Goal: Communication & Community: Answer question/provide support

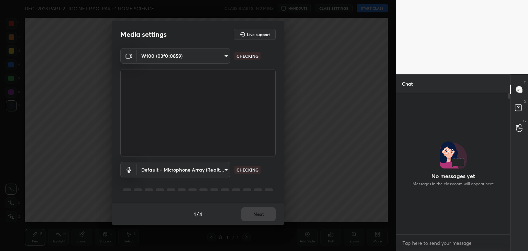
scroll to position [2, 2]
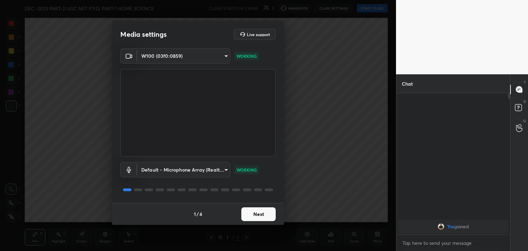
click at [251, 214] on button "Next" at bounding box center [258, 214] width 34 height 14
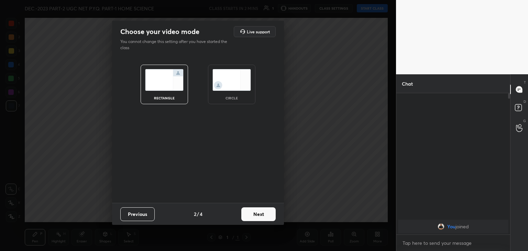
click at [233, 84] on img at bounding box center [232, 80] width 39 height 22
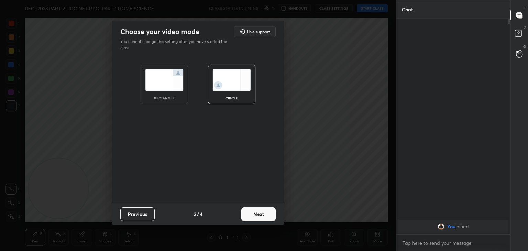
click at [255, 211] on button "Next" at bounding box center [258, 214] width 34 height 14
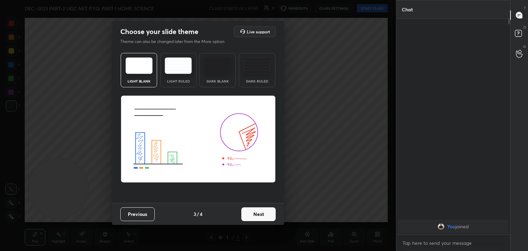
click at [254, 214] on button "Next" at bounding box center [258, 214] width 34 height 14
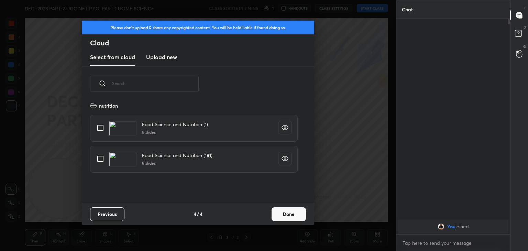
scroll to position [102, 221]
click at [157, 55] on h3 "Upload new" at bounding box center [161, 57] width 31 height 8
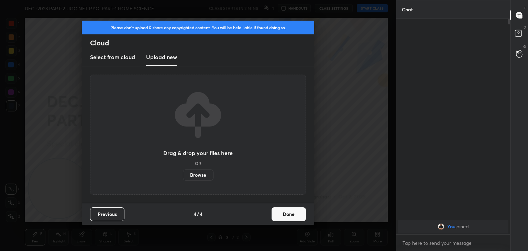
click at [202, 175] on label "Browse" at bounding box center [198, 175] width 31 height 11
click at [183, 175] on input "Browse" at bounding box center [183, 175] width 0 height 11
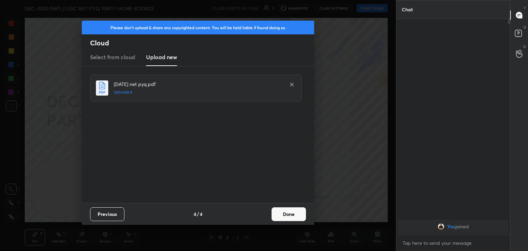
click at [292, 84] on icon at bounding box center [291, 84] width 3 height 3
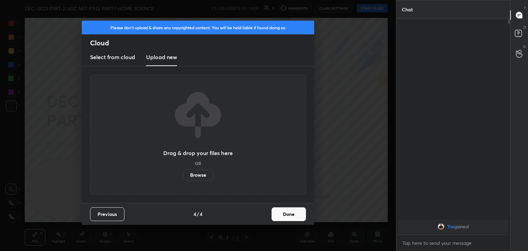
click at [200, 176] on label "Browse" at bounding box center [198, 175] width 31 height 11
click at [183, 176] on input "Browse" at bounding box center [183, 175] width 0 height 11
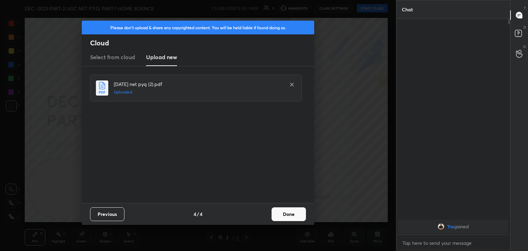
click at [293, 216] on button "Done" at bounding box center [289, 214] width 34 height 14
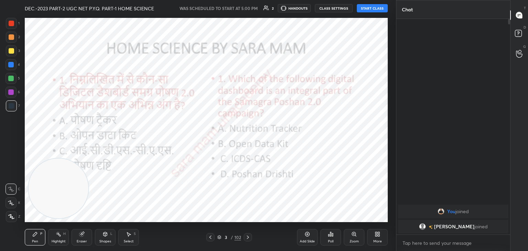
click at [373, 8] on button "START CLASS" at bounding box center [372, 8] width 31 height 8
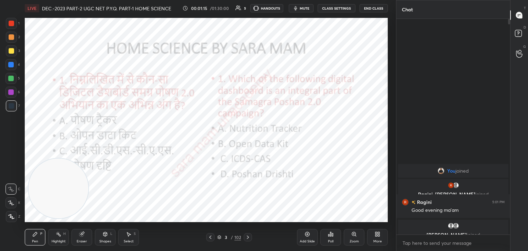
click at [300, 243] on div "Add Slide" at bounding box center [307, 241] width 15 height 3
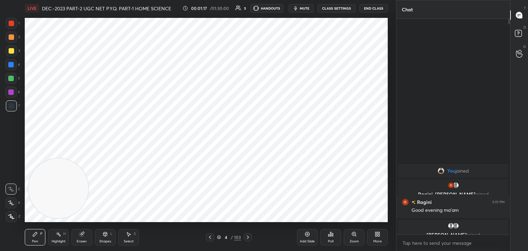
click at [39, 233] on div "Pen P" at bounding box center [35, 237] width 21 height 17
click at [37, 238] on div "Pen P" at bounding box center [35, 237] width 21 height 17
click at [13, 23] on div at bounding box center [12, 24] width 6 height 6
click at [14, 216] on div at bounding box center [11, 216] width 11 height 11
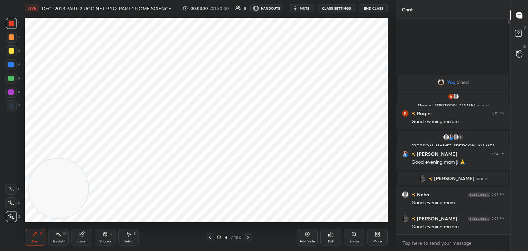
click at [210, 237] on icon at bounding box center [210, 238] width 6 height 6
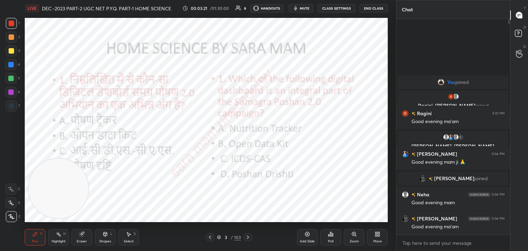
click at [219, 237] on icon at bounding box center [218, 237] width 3 height 2
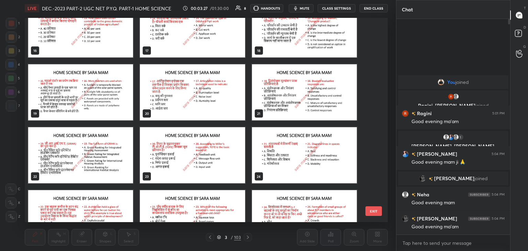
scroll to position [336, 0]
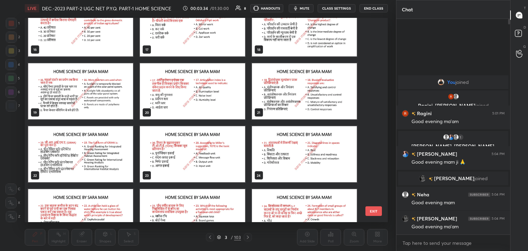
click at [187, 89] on img "grid" at bounding box center [192, 91] width 105 height 56
click at [189, 90] on img "grid" at bounding box center [192, 91] width 105 height 56
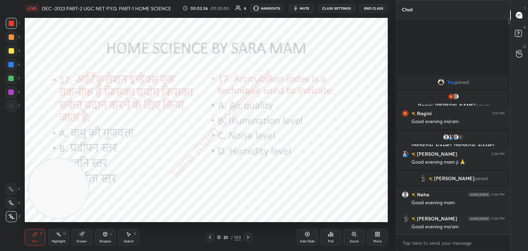
click at [219, 237] on icon at bounding box center [219, 237] width 4 height 4
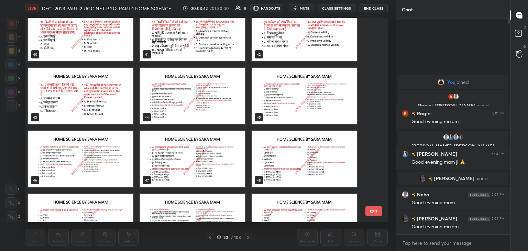
scroll to position [833, 0]
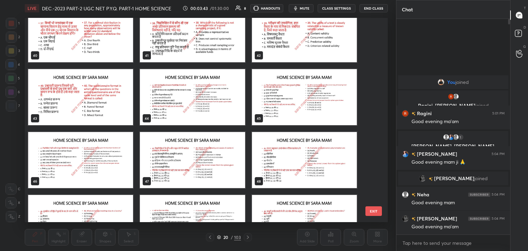
click at [245, 157] on img "grid" at bounding box center [192, 160] width 105 height 56
click at [249, 155] on div "48" at bounding box center [305, 160] width 112 height 63
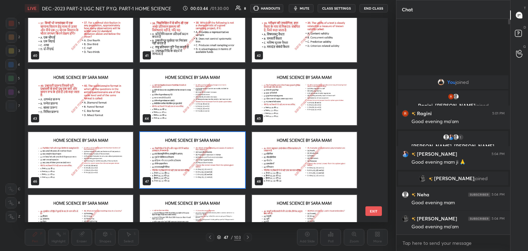
click at [259, 153] on img "grid" at bounding box center [304, 160] width 105 height 56
click at [265, 155] on img "grid" at bounding box center [304, 160] width 105 height 56
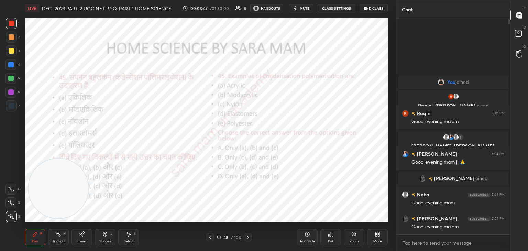
click at [246, 237] on icon at bounding box center [248, 238] width 6 height 6
click at [249, 237] on icon at bounding box center [248, 237] width 2 height 3
click at [249, 237] on icon at bounding box center [248, 238] width 6 height 6
click at [250, 234] on div at bounding box center [248, 237] width 8 height 8
click at [249, 237] on icon at bounding box center [248, 238] width 6 height 6
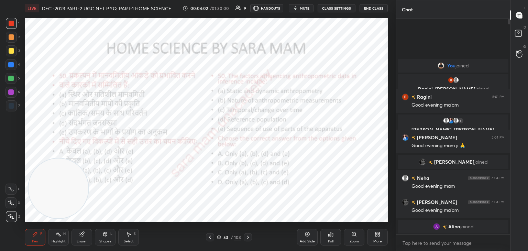
click at [250, 239] on icon at bounding box center [248, 238] width 6 height 6
click at [41, 236] on div "P" at bounding box center [41, 233] width 2 height 3
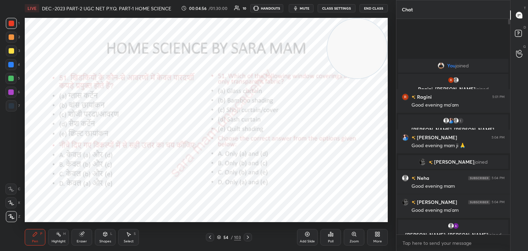
click at [329, 237] on div "Poll" at bounding box center [330, 237] width 21 height 17
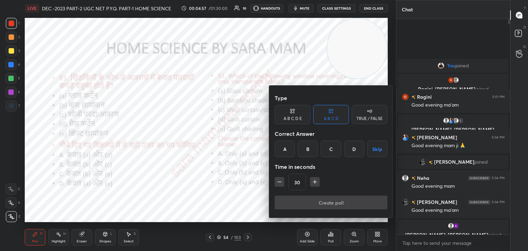
click at [285, 149] on div "A" at bounding box center [285, 149] width 20 height 17
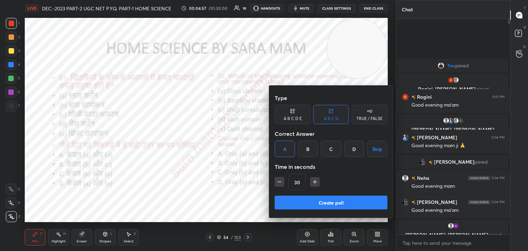
click at [327, 206] on button "Create poll" at bounding box center [331, 203] width 113 height 14
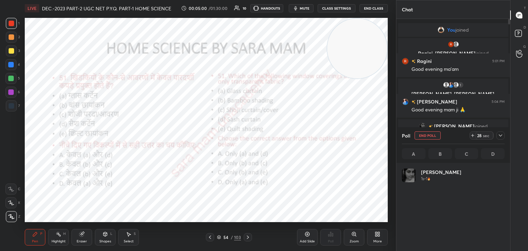
scroll to position [80, 101]
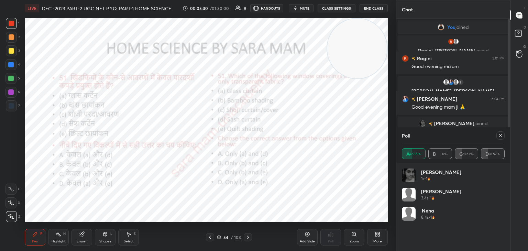
click at [500, 136] on icon at bounding box center [501, 136] width 6 height 6
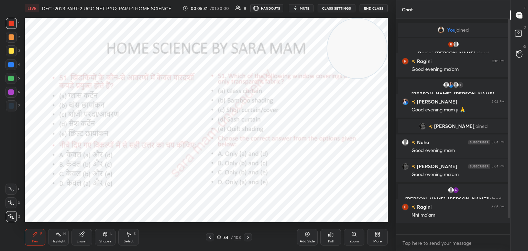
scroll to position [0, 0]
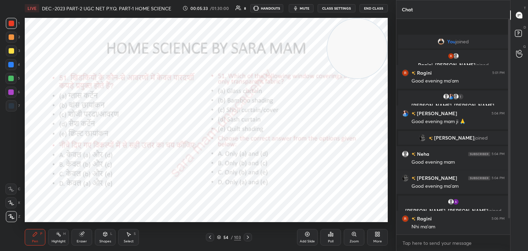
click at [247, 240] on div at bounding box center [248, 237] width 8 height 8
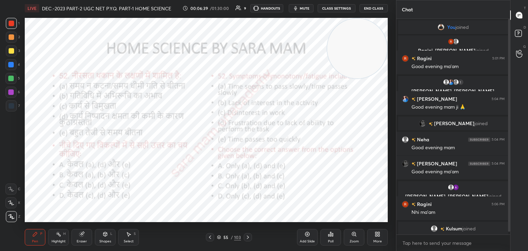
click at [333, 241] on div "Poll" at bounding box center [331, 241] width 6 height 3
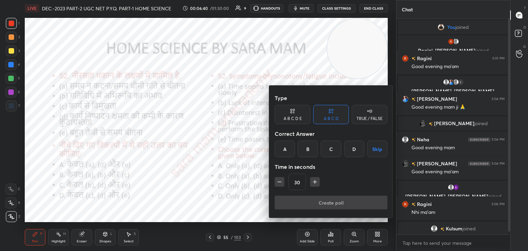
click at [310, 149] on div "B" at bounding box center [308, 149] width 20 height 17
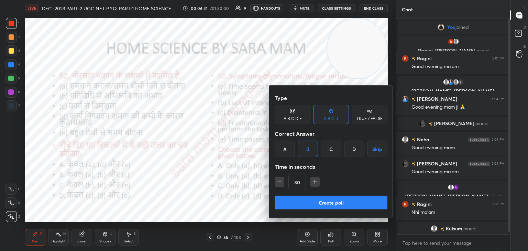
click at [321, 204] on button "Create poll" at bounding box center [331, 203] width 113 height 14
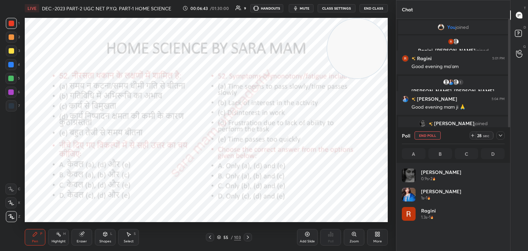
scroll to position [2, 2]
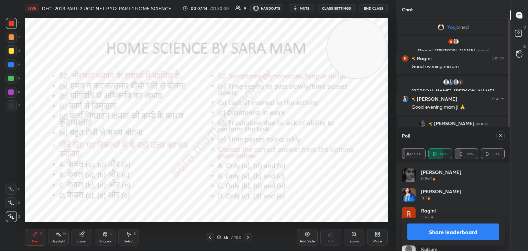
click at [500, 134] on icon at bounding box center [501, 136] width 6 height 6
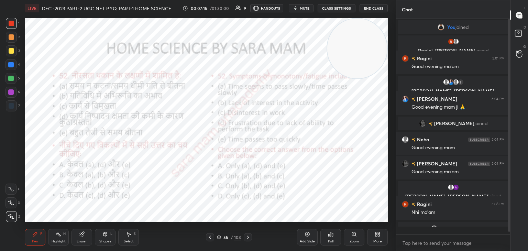
scroll to position [1, 2]
click at [247, 237] on icon at bounding box center [248, 238] width 6 height 6
click at [327, 238] on div "Poll" at bounding box center [330, 237] width 21 height 17
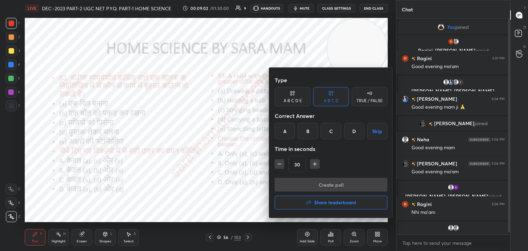
click at [290, 132] on div "A" at bounding box center [285, 131] width 20 height 17
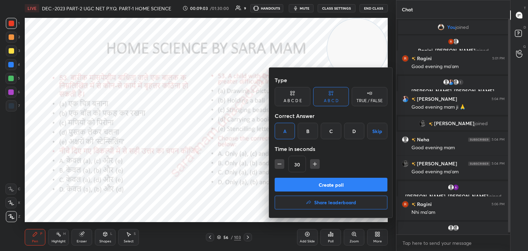
click at [321, 182] on button "Create poll" at bounding box center [331, 185] width 113 height 14
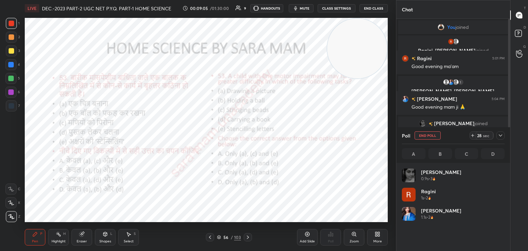
scroll to position [80, 101]
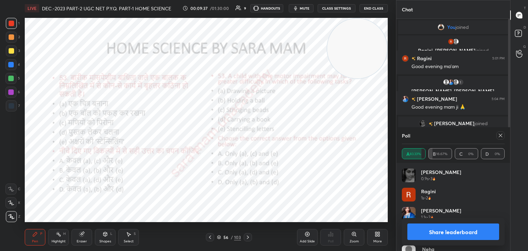
click at [501, 137] on icon at bounding box center [501, 136] width 6 height 6
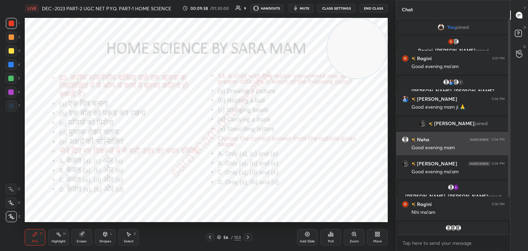
scroll to position [2, 2]
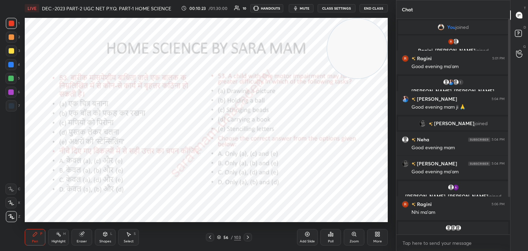
click at [247, 238] on icon at bounding box center [248, 238] width 6 height 6
click at [331, 239] on div "Poll" at bounding box center [330, 237] width 21 height 17
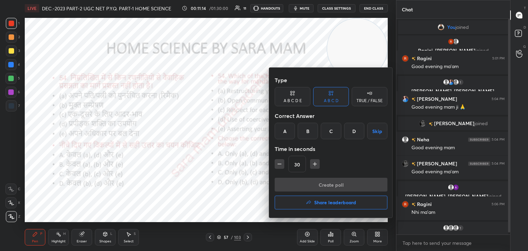
click at [280, 134] on div "A" at bounding box center [285, 131] width 20 height 17
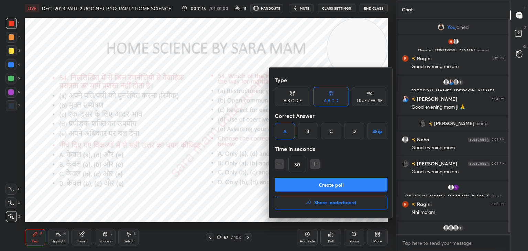
click at [335, 185] on button "Create poll" at bounding box center [331, 185] width 113 height 14
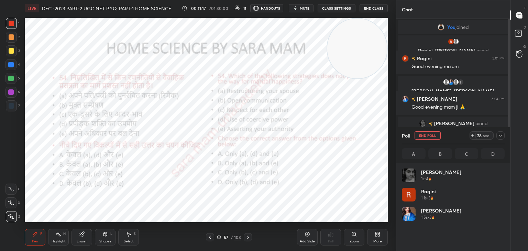
scroll to position [80, 101]
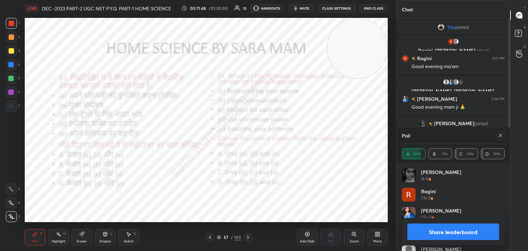
click at [503, 137] on icon at bounding box center [501, 136] width 6 height 6
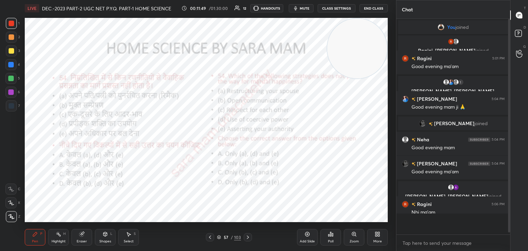
scroll to position [213, 112]
click at [247, 238] on icon at bounding box center [248, 238] width 6 height 6
click at [329, 239] on div "Poll" at bounding box center [330, 237] width 21 height 17
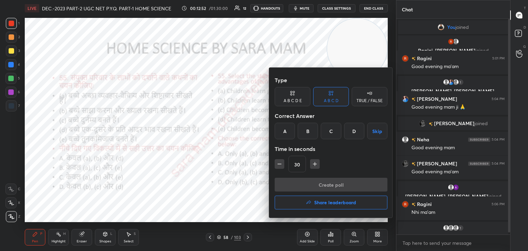
click at [284, 135] on div "A" at bounding box center [285, 131] width 20 height 17
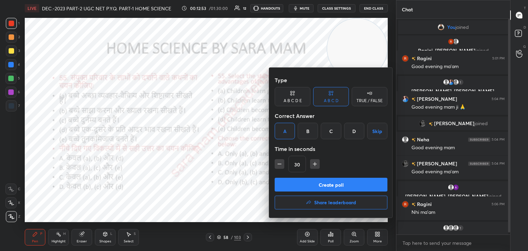
click at [340, 188] on button "Create poll" at bounding box center [331, 185] width 113 height 14
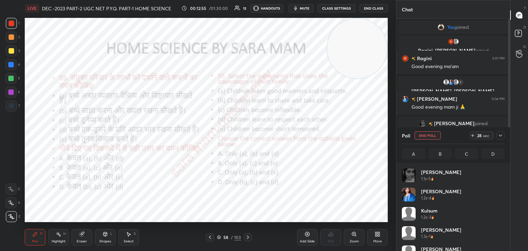
scroll to position [80, 101]
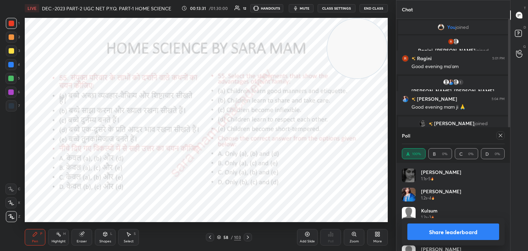
click at [503, 135] on div at bounding box center [501, 135] width 8 height 8
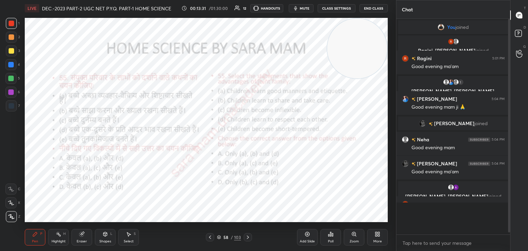
scroll to position [2, 2]
click at [246, 237] on icon at bounding box center [248, 238] width 6 height 6
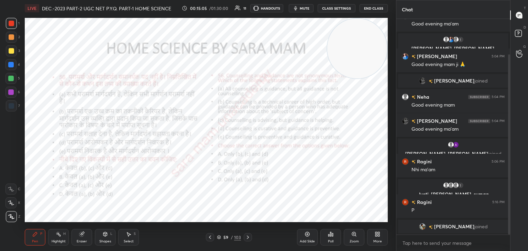
drag, startPoint x: 509, startPoint y: 148, endPoint x: 521, endPoint y: 203, distance: 56.7
click at [521, 203] on div "Chat Ragini, [PERSON_NAME] joined Ragini 5:01 PM Good evening ma'am 1 Neha, [PE…" at bounding box center [462, 125] width 132 height 251
click at [329, 240] on div "Poll" at bounding box center [331, 241] width 6 height 3
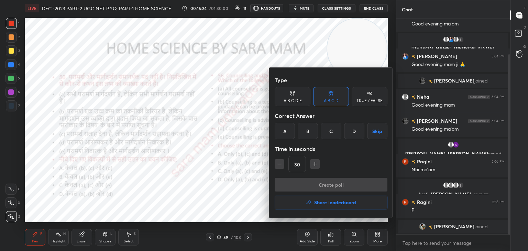
click at [355, 132] on div "D" at bounding box center [354, 131] width 20 height 17
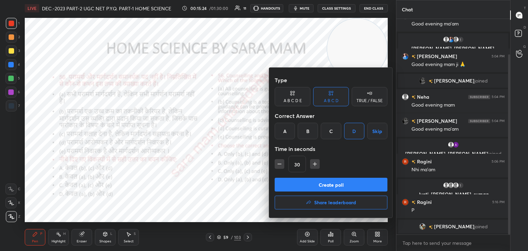
click at [332, 183] on button "Create poll" at bounding box center [331, 185] width 113 height 14
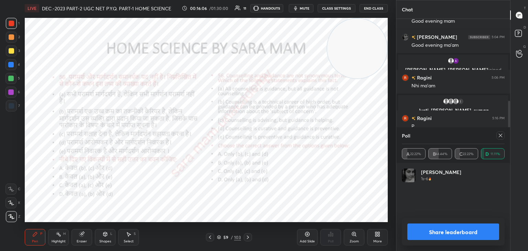
scroll to position [151, 0]
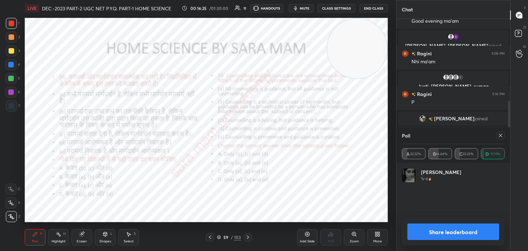
click at [502, 136] on icon at bounding box center [501, 136] width 6 height 6
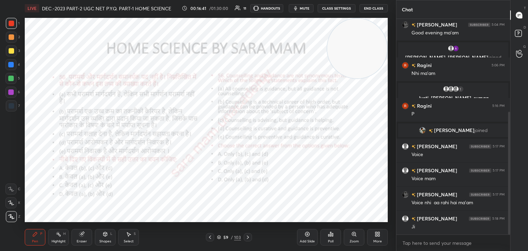
scroll to position [163, 0]
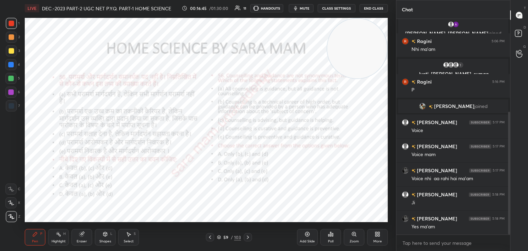
click at [247, 238] on icon at bounding box center [248, 238] width 6 height 6
click at [330, 240] on div "Poll" at bounding box center [331, 241] width 6 height 3
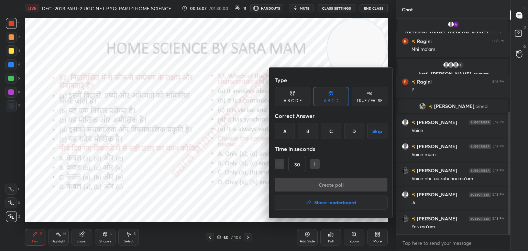
click at [355, 133] on div "D" at bounding box center [354, 131] width 20 height 17
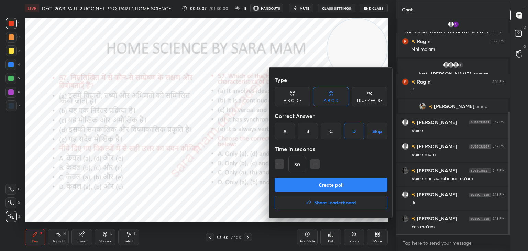
click at [338, 185] on button "Create poll" at bounding box center [331, 185] width 113 height 14
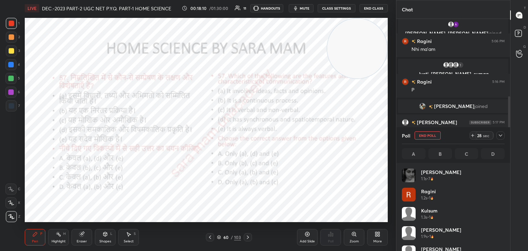
scroll to position [80, 101]
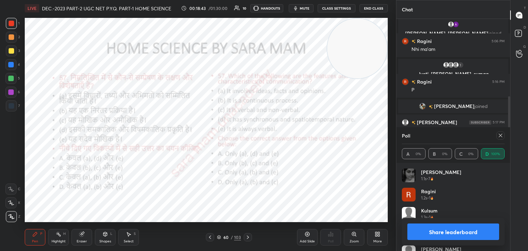
click at [501, 135] on icon at bounding box center [501, 136] width 6 height 6
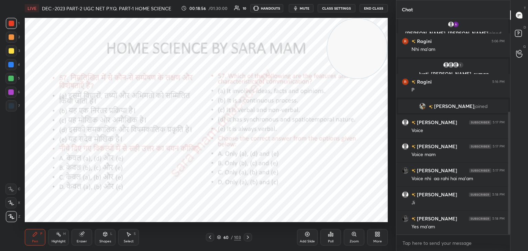
scroll to position [201, 0]
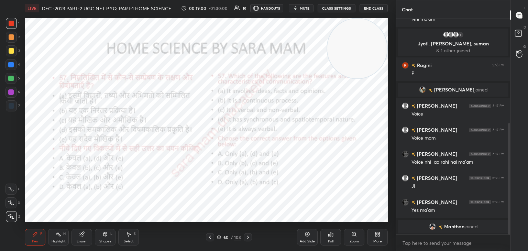
click at [245, 238] on icon at bounding box center [248, 238] width 6 height 6
click at [332, 235] on icon at bounding box center [332, 234] width 1 height 3
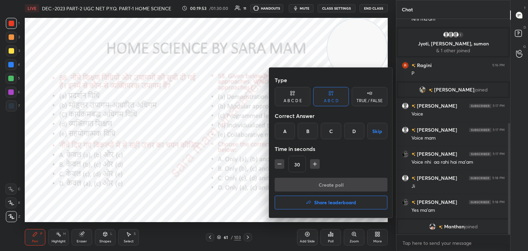
click at [302, 131] on div "B" at bounding box center [308, 131] width 20 height 17
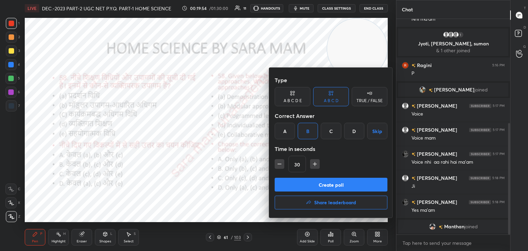
click at [328, 184] on button "Create poll" at bounding box center [331, 185] width 113 height 14
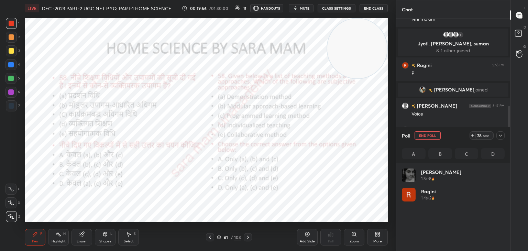
scroll to position [80, 101]
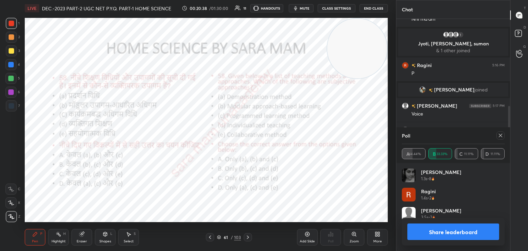
click at [499, 138] on icon at bounding box center [501, 136] width 6 height 6
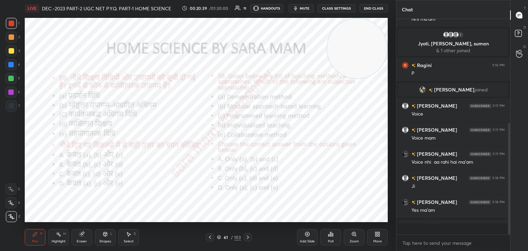
scroll to position [2, 2]
click at [250, 237] on icon at bounding box center [248, 238] width 6 height 6
click at [334, 239] on div "Poll" at bounding box center [330, 237] width 21 height 17
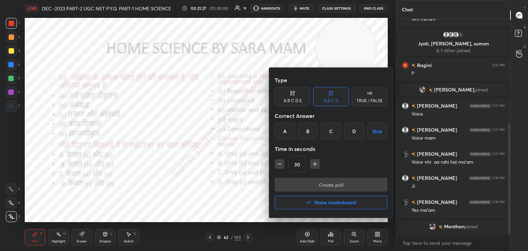
click at [330, 133] on div "C" at bounding box center [331, 131] width 20 height 17
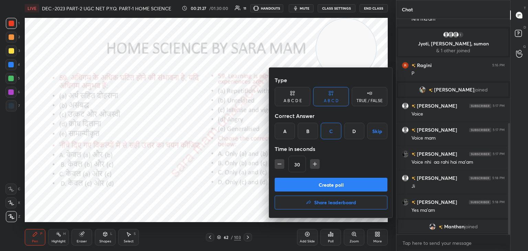
click at [327, 182] on button "Create poll" at bounding box center [331, 185] width 113 height 14
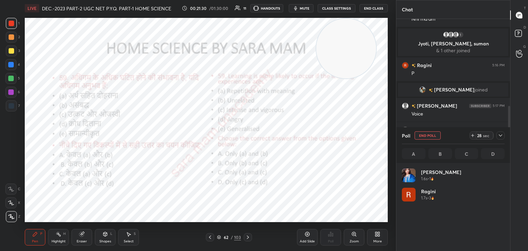
scroll to position [80, 101]
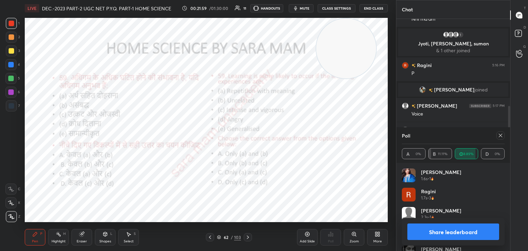
click at [498, 137] on icon at bounding box center [501, 136] width 6 height 6
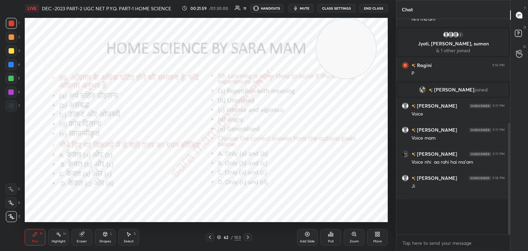
scroll to position [2, 2]
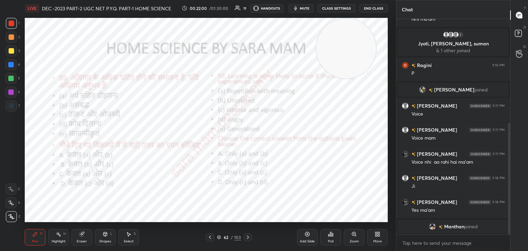
click at [246, 238] on icon at bounding box center [248, 238] width 6 height 6
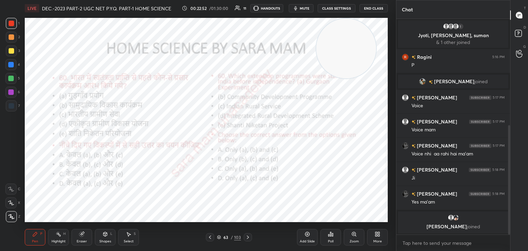
click at [330, 238] on div "Poll" at bounding box center [330, 237] width 21 height 17
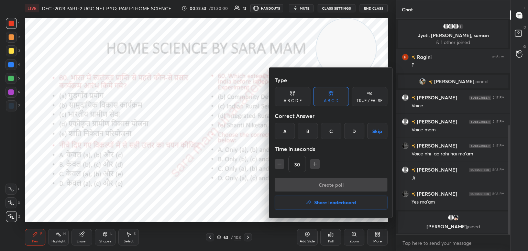
click at [355, 129] on div "D" at bounding box center [354, 131] width 20 height 17
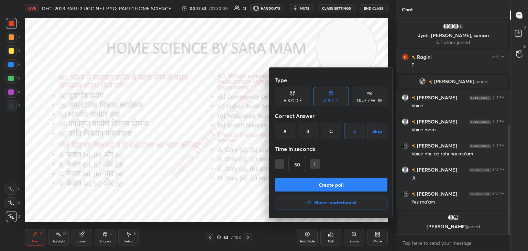
click at [349, 184] on button "Create poll" at bounding box center [331, 185] width 113 height 14
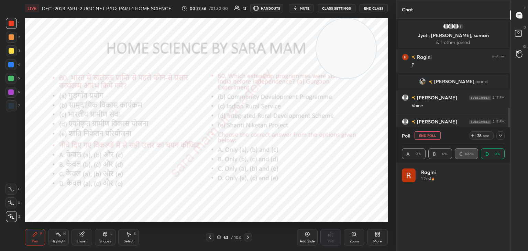
scroll to position [80, 101]
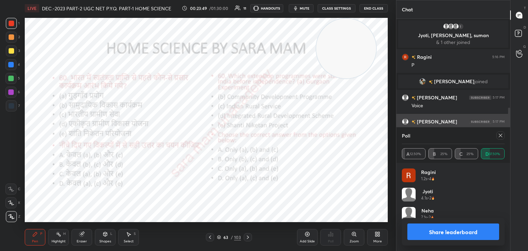
click at [500, 135] on icon at bounding box center [501, 136] width 6 height 6
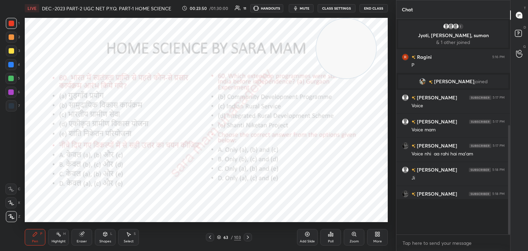
scroll to position [213, 112]
click at [249, 238] on icon at bounding box center [248, 238] width 6 height 6
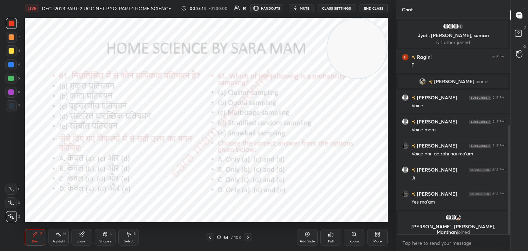
click at [330, 237] on div "Poll" at bounding box center [330, 237] width 21 height 17
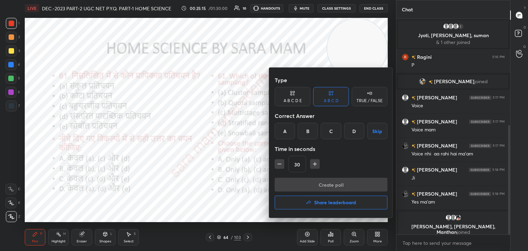
click at [288, 134] on div "A" at bounding box center [285, 131] width 20 height 17
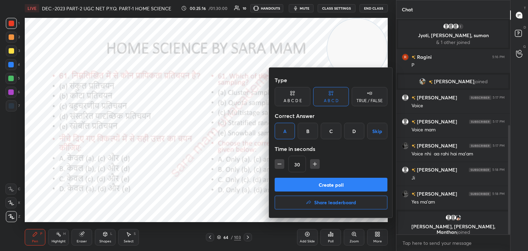
click at [345, 186] on button "Create poll" at bounding box center [331, 185] width 113 height 14
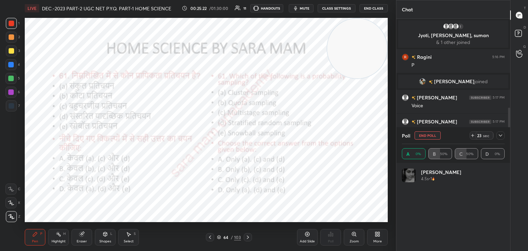
scroll to position [80, 101]
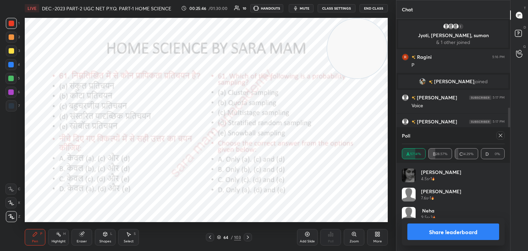
click at [501, 137] on icon at bounding box center [501, 136] width 6 height 6
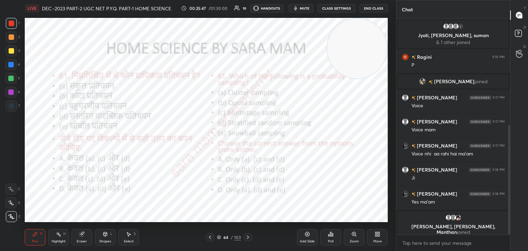
scroll to position [2, 2]
click at [251, 240] on div at bounding box center [248, 237] width 8 height 8
click at [327, 236] on div "Poll" at bounding box center [330, 237] width 21 height 17
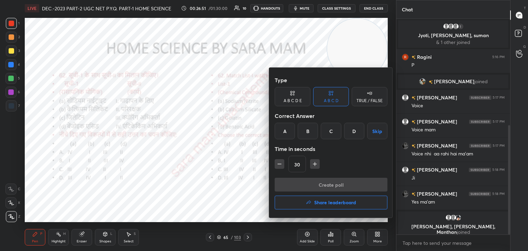
click at [330, 134] on div "C" at bounding box center [331, 131] width 20 height 17
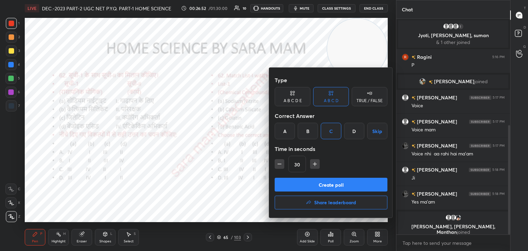
click at [333, 182] on button "Create poll" at bounding box center [331, 185] width 113 height 14
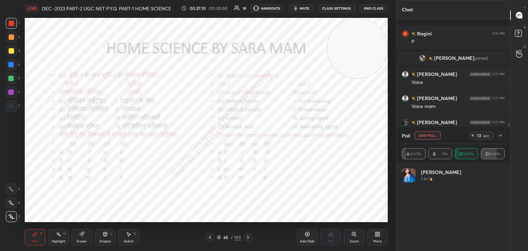
scroll to position [246, 0]
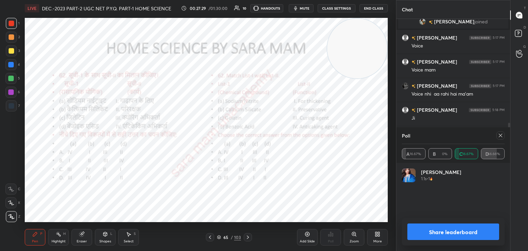
click at [502, 134] on icon at bounding box center [501, 136] width 6 height 6
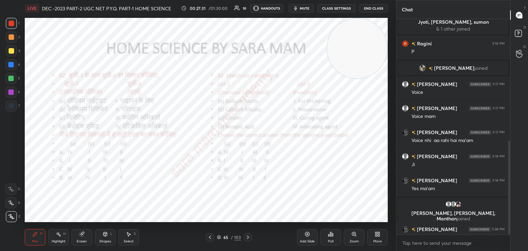
scroll to position [280, 0]
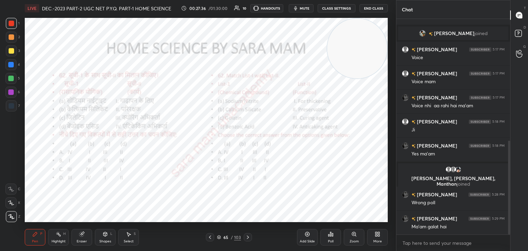
drag, startPoint x: 510, startPoint y: 183, endPoint x: 514, endPoint y: 222, distance: 38.7
click at [514, 222] on div "Chat 1 Jyoti, [PERSON_NAME], suman & 1 other joined Ragini 5:16 PM [PERSON_NAME…" at bounding box center [462, 125] width 132 height 251
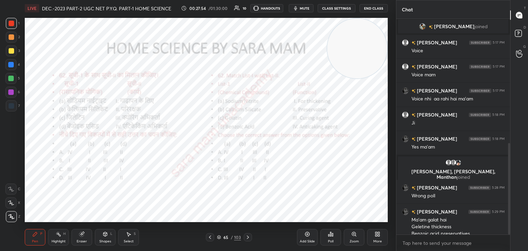
scroll to position [294, 0]
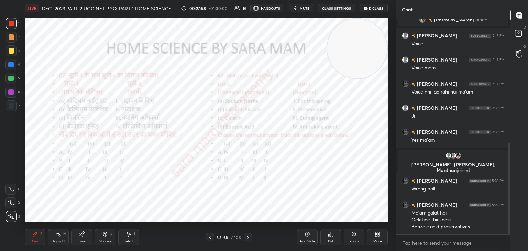
click at [357, 237] on div "Zoom" at bounding box center [354, 237] width 21 height 17
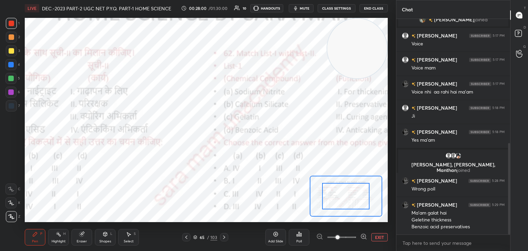
click at [379, 236] on button "EXIT" at bounding box center [379, 237] width 17 height 8
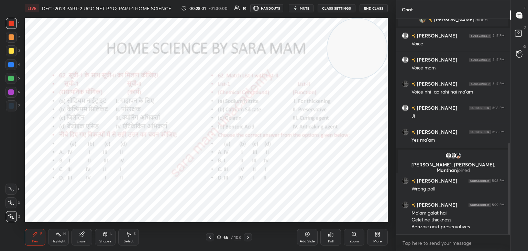
click at [132, 240] on div "Select" at bounding box center [129, 241] width 10 height 3
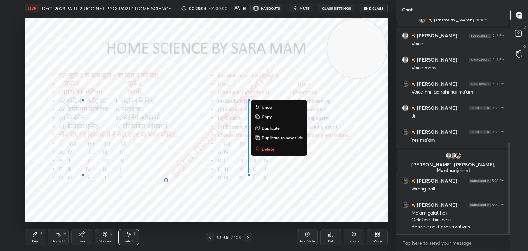
click at [264, 153] on button "Delete" at bounding box center [278, 149] width 51 height 8
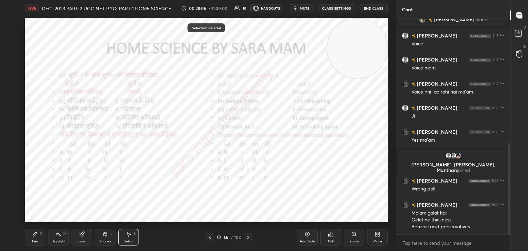
click at [37, 237] on icon at bounding box center [35, 234] width 6 height 6
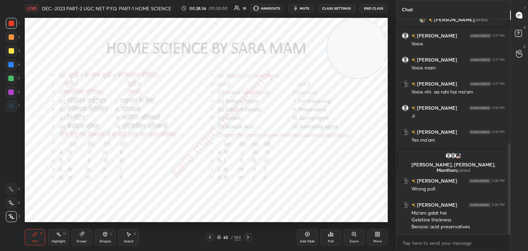
click at [331, 238] on div "Poll" at bounding box center [330, 237] width 21 height 17
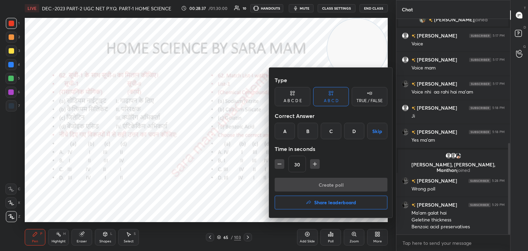
click at [353, 133] on div "D" at bounding box center [354, 131] width 20 height 17
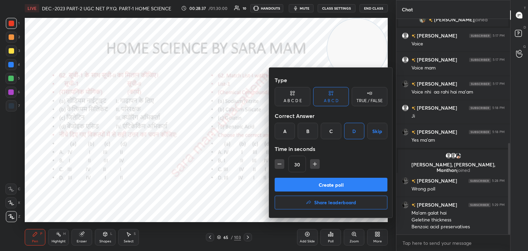
click at [345, 187] on button "Create poll" at bounding box center [331, 185] width 113 height 14
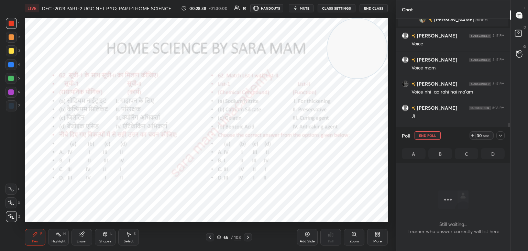
scroll to position [178, 112]
click at [135, 241] on div "Select S" at bounding box center [128, 237] width 21 height 17
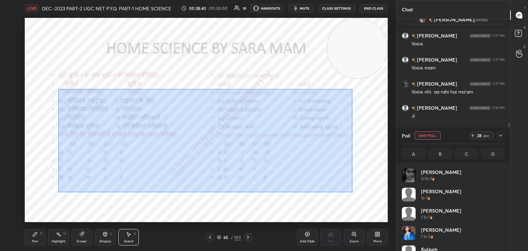
scroll to position [80, 101]
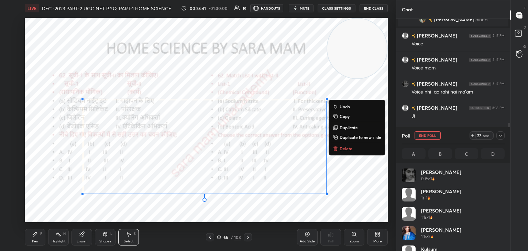
click at [343, 148] on p "Delete" at bounding box center [346, 149] width 13 height 6
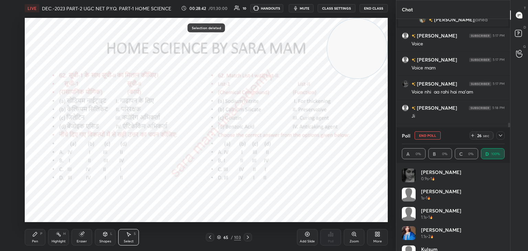
click at [32, 240] on div "Pen" at bounding box center [35, 241] width 6 height 3
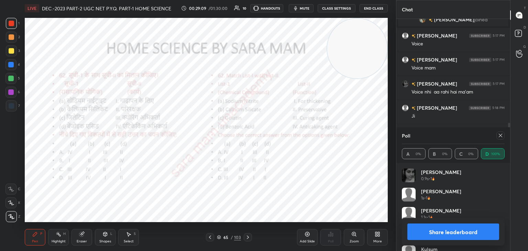
click at [504, 137] on div at bounding box center [501, 135] width 8 height 8
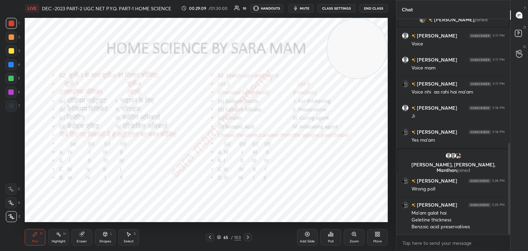
scroll to position [2, 2]
click at [246, 238] on icon at bounding box center [248, 238] width 6 height 6
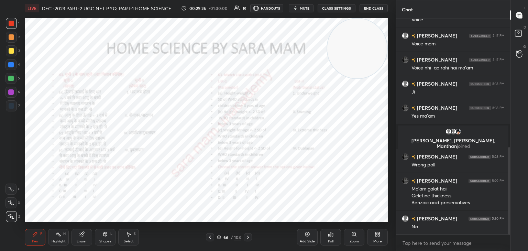
click at [249, 238] on icon at bounding box center [248, 238] width 6 height 6
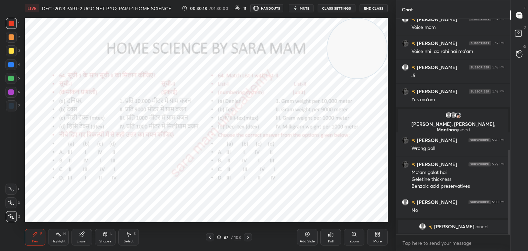
click at [337, 240] on div "Poll" at bounding box center [330, 237] width 21 height 17
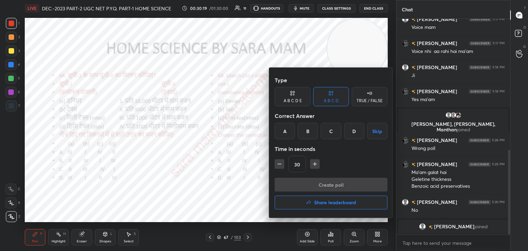
click at [334, 131] on div "C" at bounding box center [331, 131] width 20 height 17
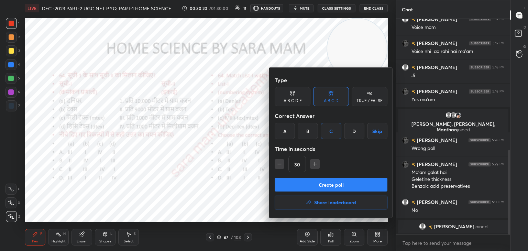
click at [342, 186] on button "Create poll" at bounding box center [331, 185] width 113 height 14
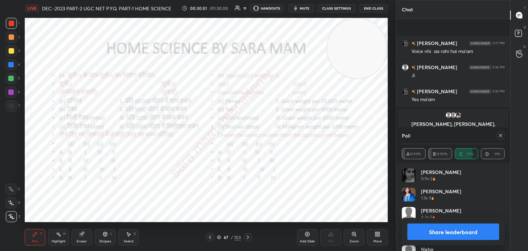
scroll to position [378, 0]
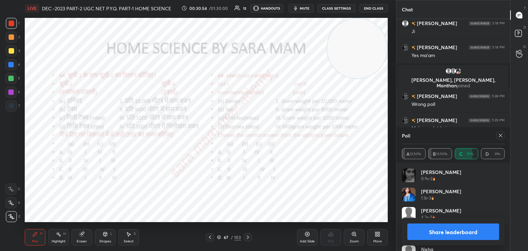
click at [503, 135] on div at bounding box center [501, 135] width 8 height 8
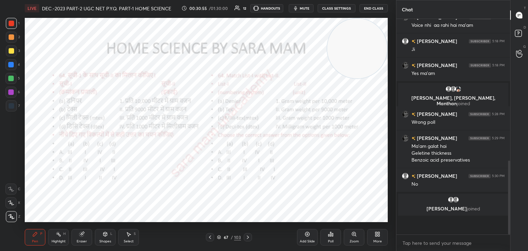
scroll to position [342, 0]
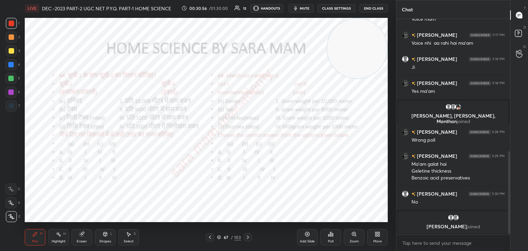
click at [246, 237] on icon at bounding box center [248, 238] width 6 height 6
click at [330, 240] on div "Poll" at bounding box center [331, 241] width 6 height 3
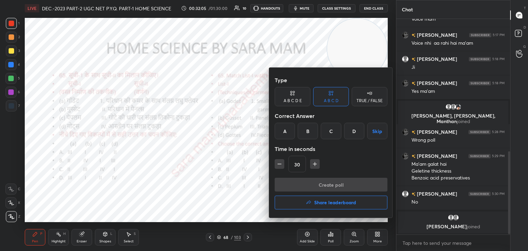
click at [357, 134] on div "D" at bounding box center [354, 131] width 20 height 17
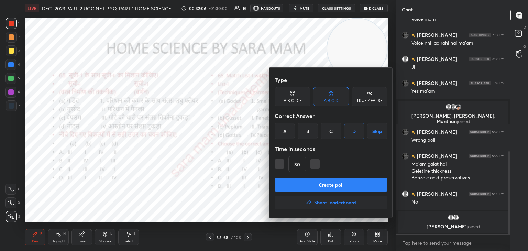
click at [334, 186] on button "Create poll" at bounding box center [331, 185] width 113 height 14
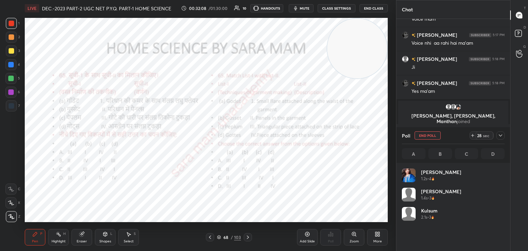
scroll to position [80, 101]
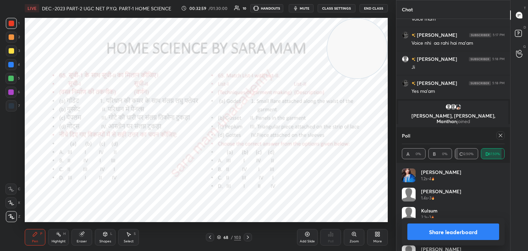
click at [501, 137] on icon at bounding box center [501, 136] width 6 height 6
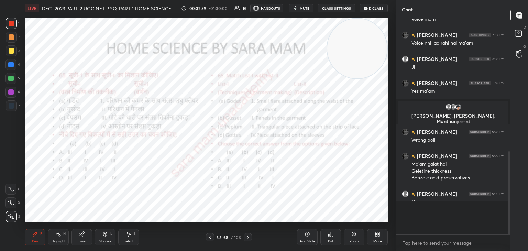
scroll to position [2, 2]
click at [249, 237] on icon at bounding box center [248, 238] width 6 height 6
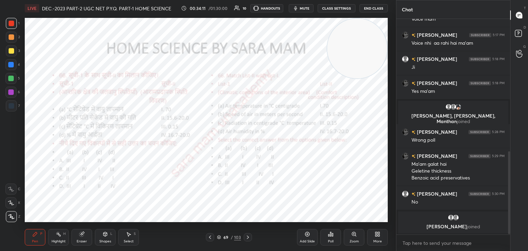
click at [332, 238] on div "Poll" at bounding box center [330, 237] width 21 height 17
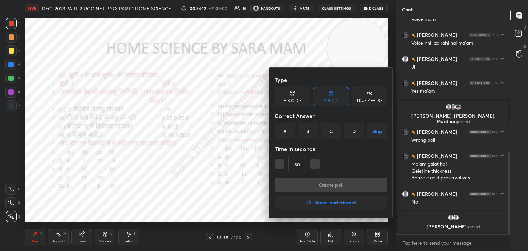
click at [334, 131] on div "C" at bounding box center [331, 131] width 20 height 17
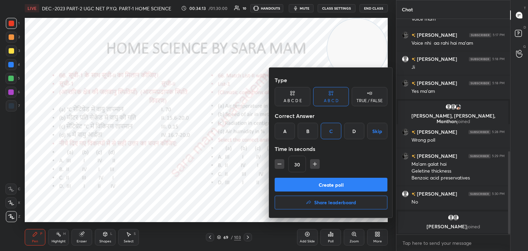
click at [330, 188] on button "Create poll" at bounding box center [331, 185] width 113 height 14
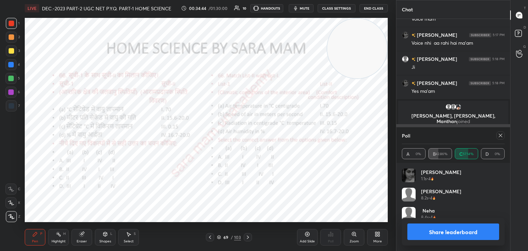
click at [498, 137] on icon at bounding box center [501, 136] width 6 height 6
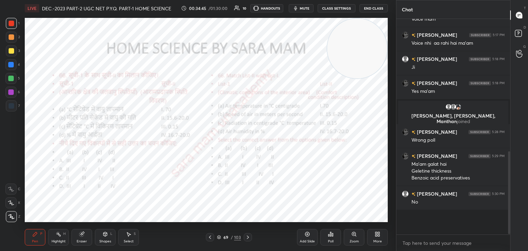
scroll to position [212, 112]
click at [249, 238] on icon at bounding box center [248, 238] width 6 height 6
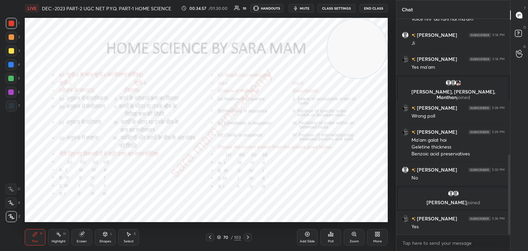
scroll to position [365, 0]
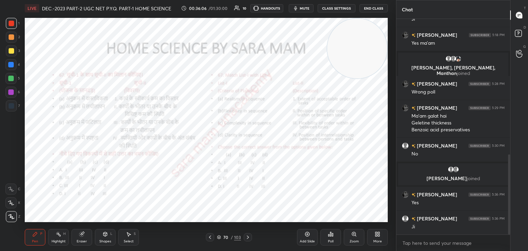
click at [327, 237] on div "Poll" at bounding box center [330, 237] width 21 height 17
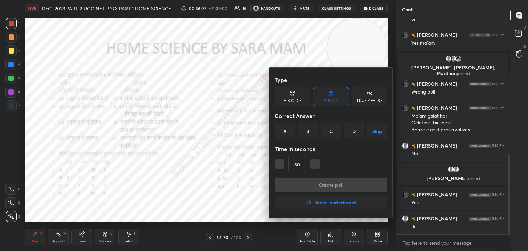
click at [330, 137] on div "C" at bounding box center [331, 131] width 20 height 17
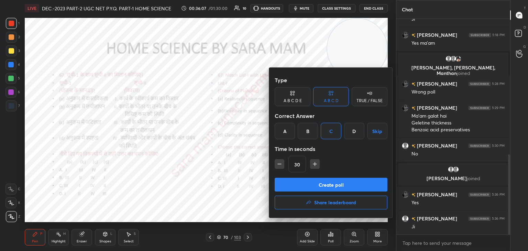
click at [334, 189] on button "Create poll" at bounding box center [331, 185] width 113 height 14
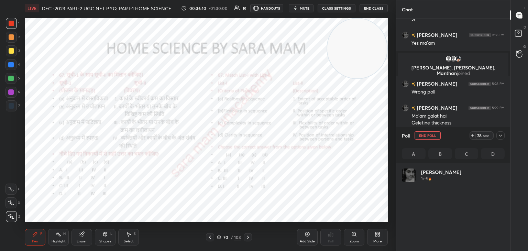
scroll to position [80, 101]
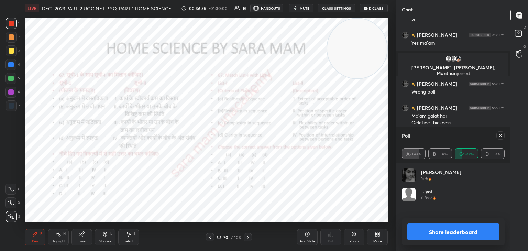
click at [502, 136] on icon at bounding box center [501, 136] width 6 height 6
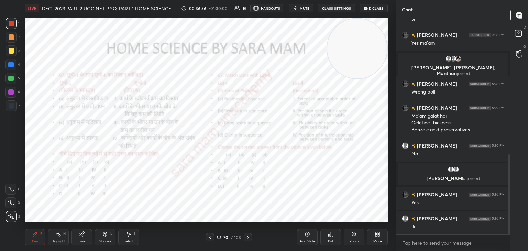
scroll to position [2, 2]
click at [249, 239] on icon at bounding box center [248, 238] width 6 height 6
click at [330, 237] on div "Poll" at bounding box center [330, 237] width 21 height 17
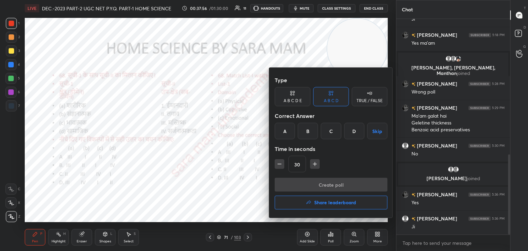
click at [354, 136] on div "D" at bounding box center [354, 131] width 20 height 17
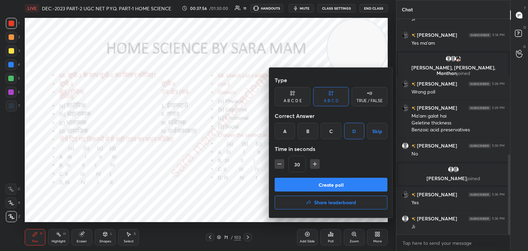
click at [356, 186] on button "Create poll" at bounding box center [331, 185] width 113 height 14
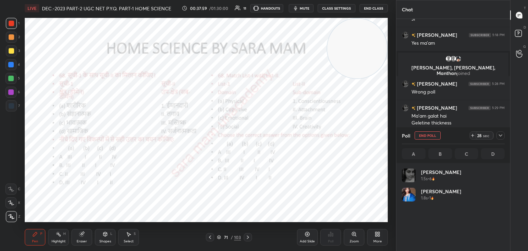
scroll to position [80, 101]
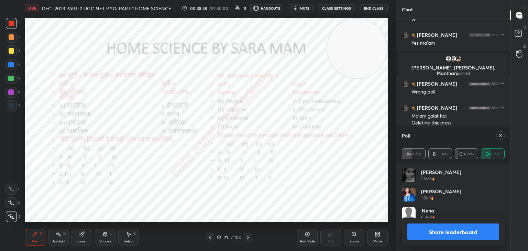
click at [508, 137] on div "Poll A 42.86% B 0% C 14.29% D 42.85%" at bounding box center [453, 145] width 114 height 36
click at [499, 136] on icon at bounding box center [501, 136] width 6 height 6
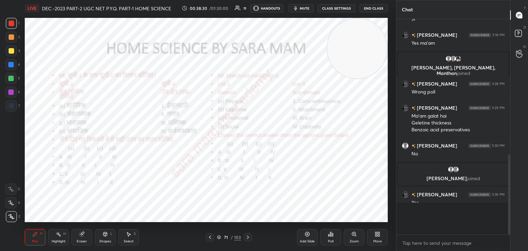
scroll to position [155, 112]
click at [250, 237] on icon at bounding box center [248, 238] width 6 height 6
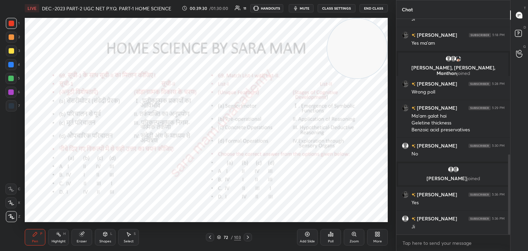
click at [329, 240] on div "Poll" at bounding box center [331, 241] width 6 height 3
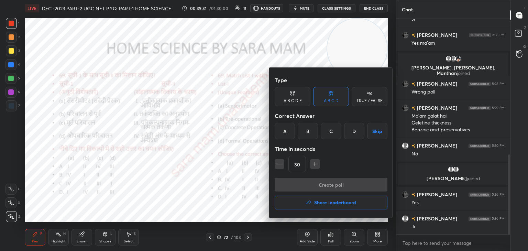
click at [312, 131] on div "B" at bounding box center [308, 131] width 20 height 17
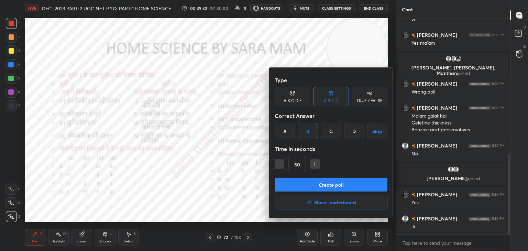
click at [332, 187] on button "Create poll" at bounding box center [331, 185] width 113 height 14
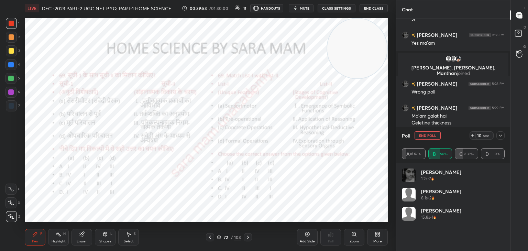
scroll to position [431, 0]
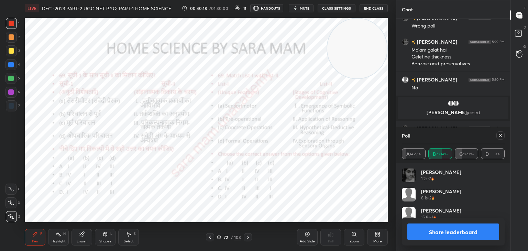
click at [498, 137] on icon at bounding box center [501, 136] width 6 height 6
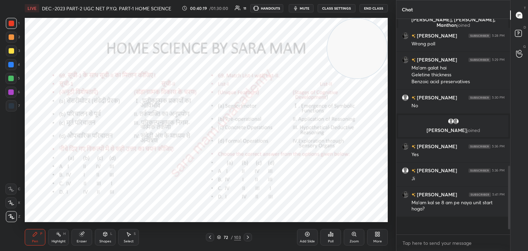
scroll to position [401, 0]
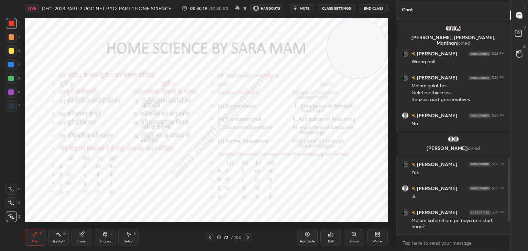
click at [247, 238] on icon at bounding box center [248, 238] width 6 height 6
click at [128, 243] on div "Select" at bounding box center [129, 241] width 10 height 3
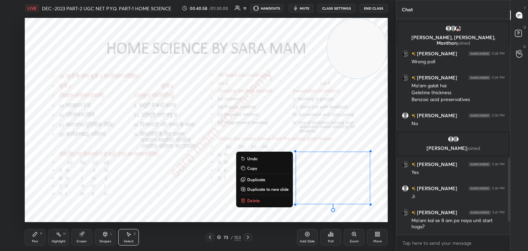
click at [264, 203] on button "Delete" at bounding box center [264, 200] width 51 height 8
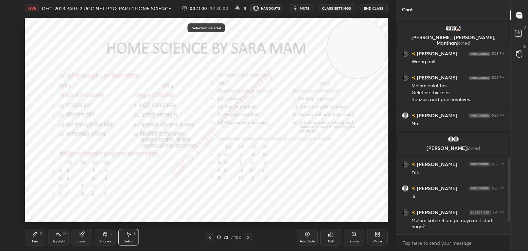
click at [37, 242] on div "Pen" at bounding box center [35, 241] width 6 height 3
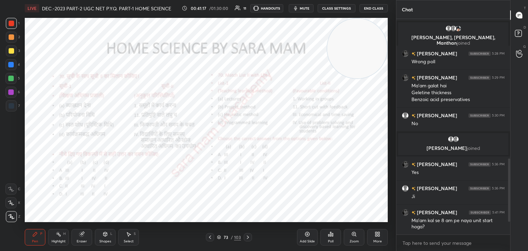
click at [127, 233] on icon at bounding box center [129, 234] width 6 height 6
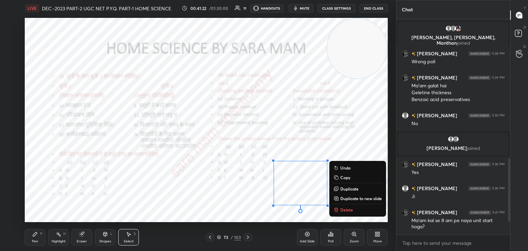
click at [331, 211] on div "0 ° Undo Copy Duplicate Duplicate to new slide Delete" at bounding box center [206, 120] width 363 height 204
click at [338, 210] on icon at bounding box center [337, 210] width 6 height 6
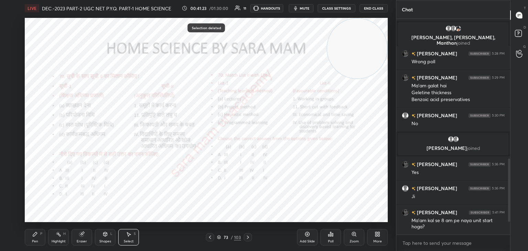
click at [37, 237] on div "Pen P" at bounding box center [35, 237] width 21 height 17
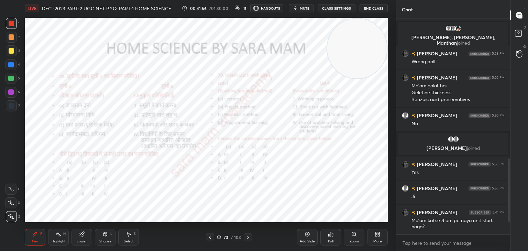
click at [330, 239] on div "Poll" at bounding box center [330, 237] width 21 height 17
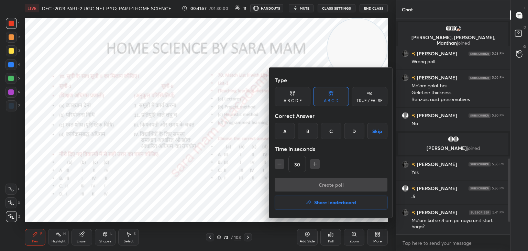
click at [308, 136] on div "B" at bounding box center [308, 131] width 20 height 17
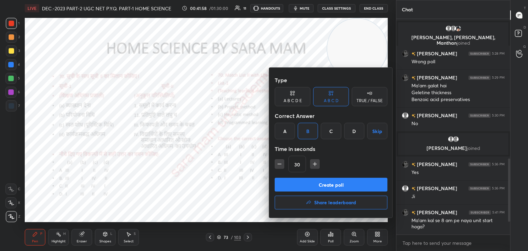
click at [339, 182] on button "Create poll" at bounding box center [331, 185] width 113 height 14
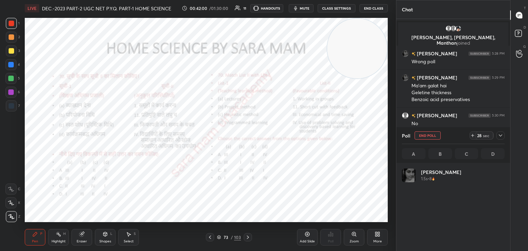
scroll to position [80, 101]
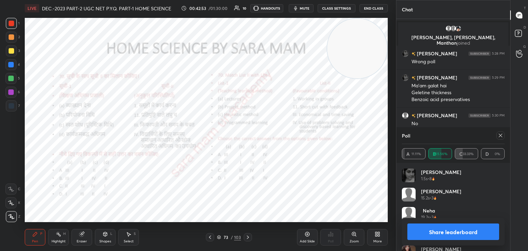
click at [502, 134] on icon at bounding box center [501, 136] width 6 height 6
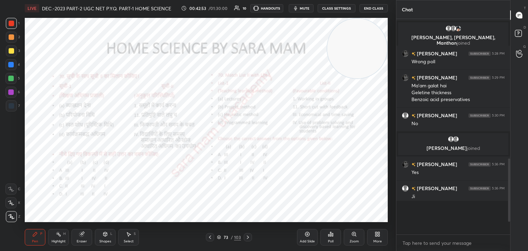
scroll to position [154, 112]
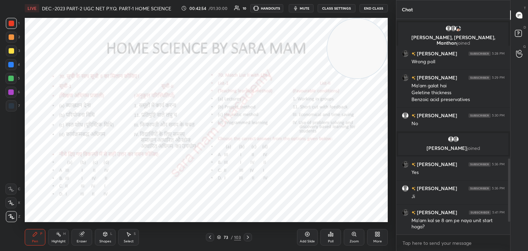
click at [246, 237] on icon at bounding box center [248, 238] width 6 height 6
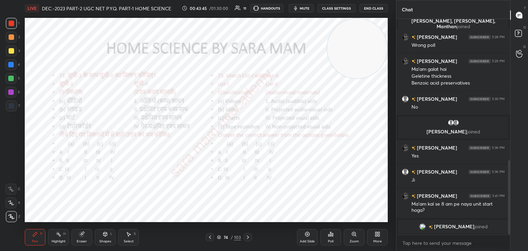
click at [334, 238] on div "Poll" at bounding box center [330, 237] width 21 height 17
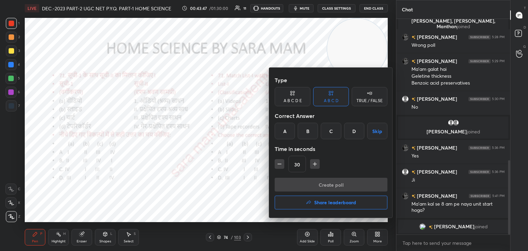
click at [314, 132] on div "B" at bounding box center [308, 131] width 20 height 17
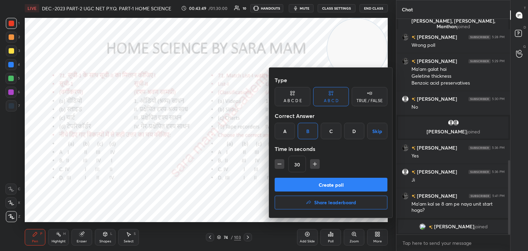
click at [345, 185] on button "Create poll" at bounding box center [331, 185] width 113 height 14
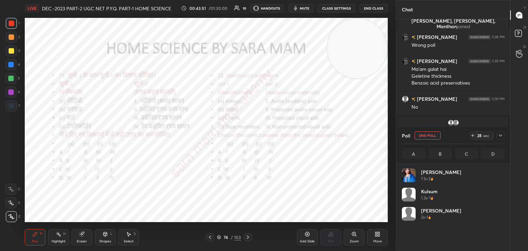
scroll to position [80, 101]
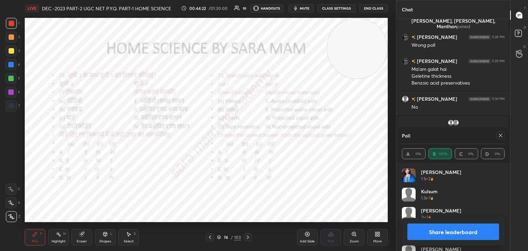
click at [500, 136] on icon at bounding box center [501, 136] width 6 height 6
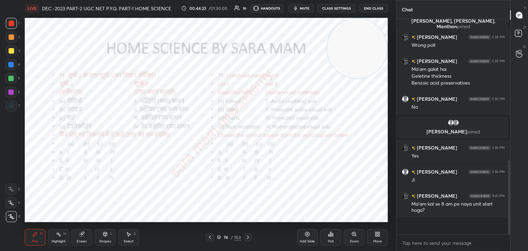
scroll to position [0, 2]
click at [248, 240] on icon at bounding box center [248, 238] width 6 height 6
click at [326, 236] on div "Poll" at bounding box center [330, 237] width 21 height 17
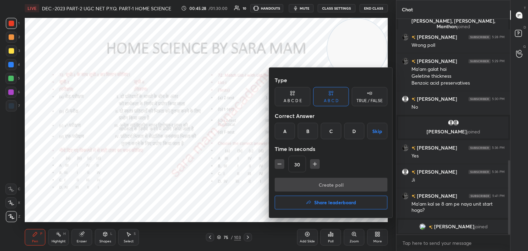
click at [287, 130] on div "A" at bounding box center [285, 131] width 20 height 17
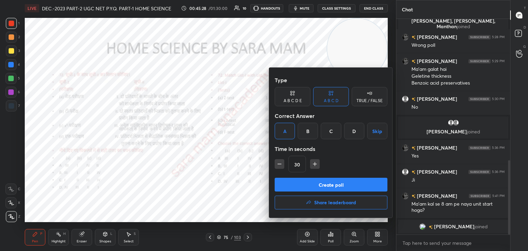
click at [324, 184] on button "Create poll" at bounding box center [331, 185] width 113 height 14
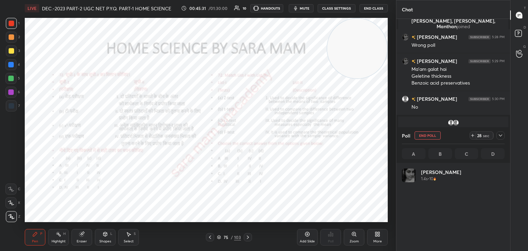
scroll to position [80, 101]
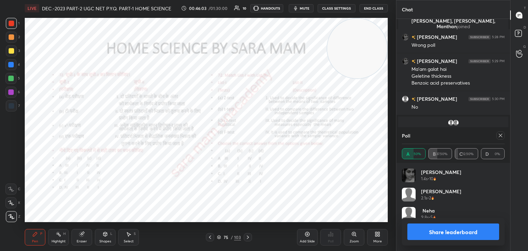
click at [496, 134] on div at bounding box center [499, 135] width 11 height 8
click at [499, 137] on icon at bounding box center [501, 136] width 6 height 6
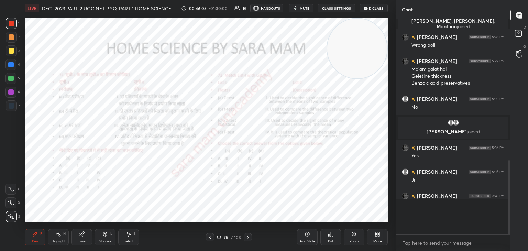
scroll to position [153, 112]
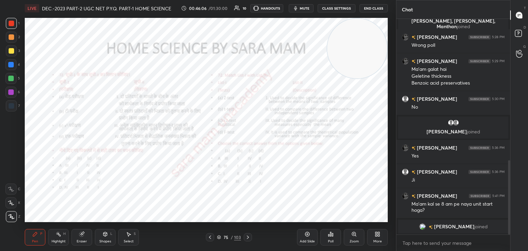
click at [246, 236] on icon at bounding box center [248, 238] width 6 height 6
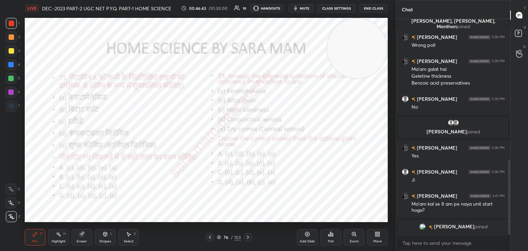
click at [331, 235] on icon at bounding box center [331, 234] width 6 height 6
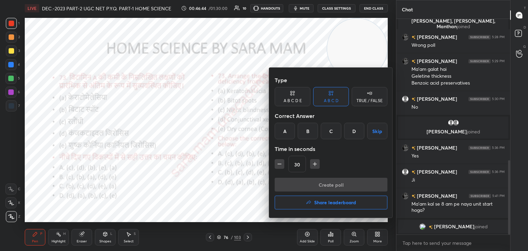
click at [289, 130] on div "A" at bounding box center [285, 131] width 20 height 17
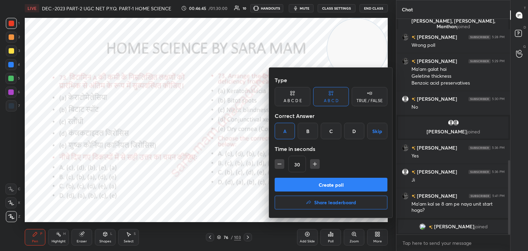
click at [314, 182] on button "Create poll" at bounding box center [331, 185] width 113 height 14
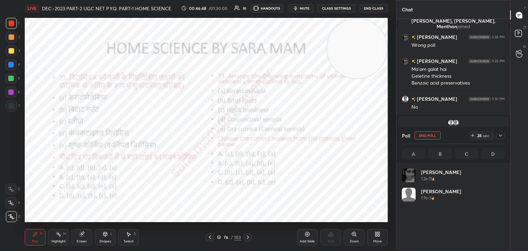
scroll to position [80, 101]
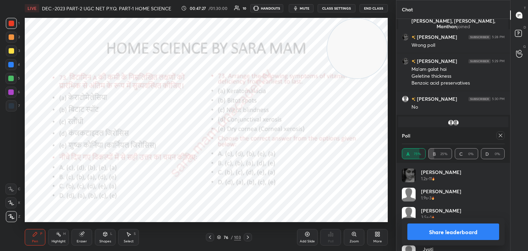
click at [499, 135] on icon at bounding box center [501, 136] width 6 height 6
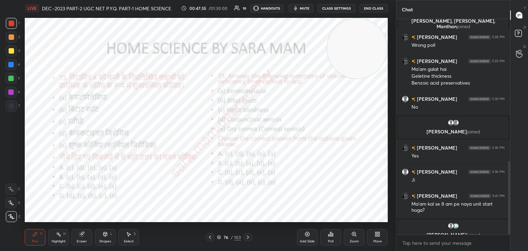
scroll to position [420, 0]
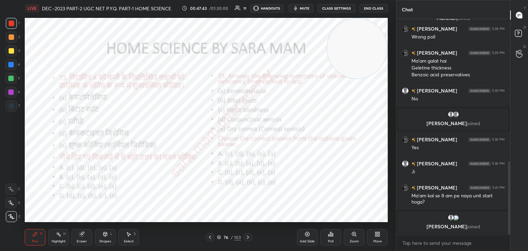
click at [250, 237] on icon at bounding box center [248, 238] width 6 height 6
click at [327, 239] on div "Poll" at bounding box center [330, 237] width 21 height 17
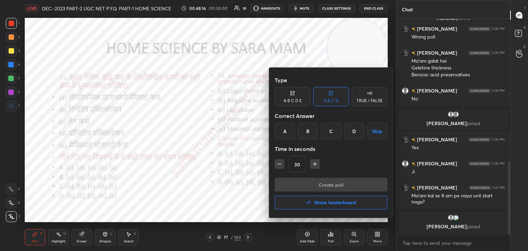
click at [310, 132] on div "B" at bounding box center [308, 131] width 20 height 17
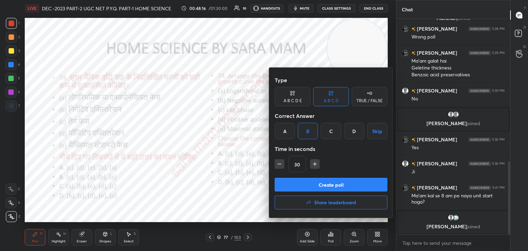
click at [317, 186] on button "Create poll" at bounding box center [331, 185] width 113 height 14
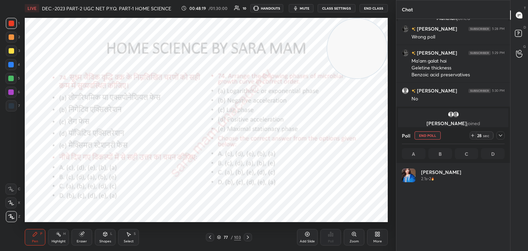
scroll to position [80, 101]
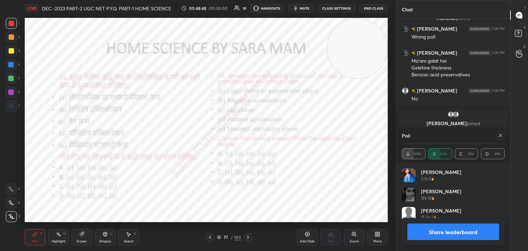
click at [501, 135] on icon at bounding box center [501, 136] width 6 height 6
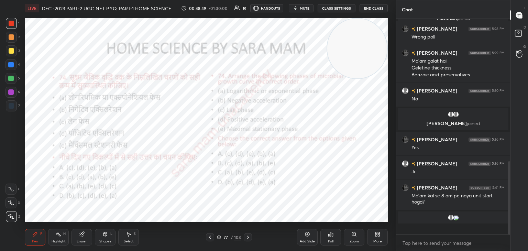
scroll to position [153, 112]
click at [247, 237] on icon at bounding box center [248, 238] width 6 height 6
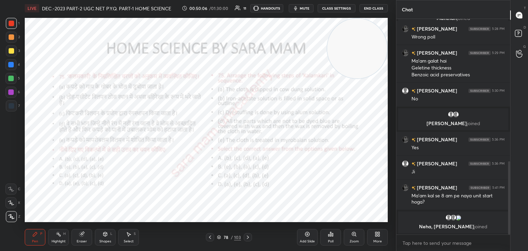
click at [326, 238] on div "Poll" at bounding box center [330, 237] width 21 height 17
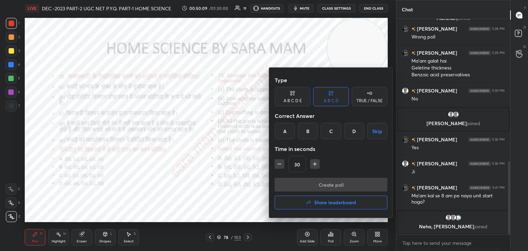
click at [355, 130] on div "D" at bounding box center [354, 131] width 20 height 17
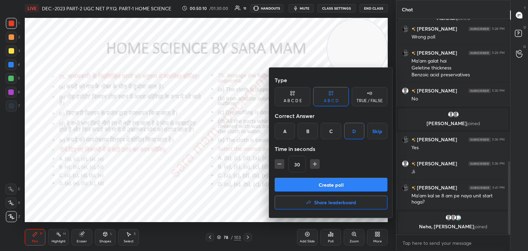
click at [307, 183] on button "Create poll" at bounding box center [331, 185] width 113 height 14
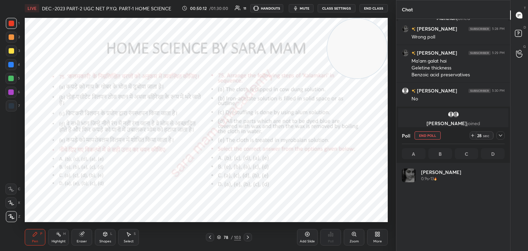
scroll to position [80, 101]
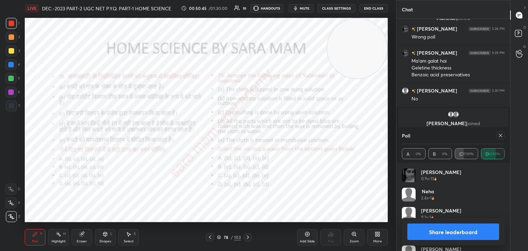
click at [499, 135] on icon at bounding box center [501, 136] width 6 height 6
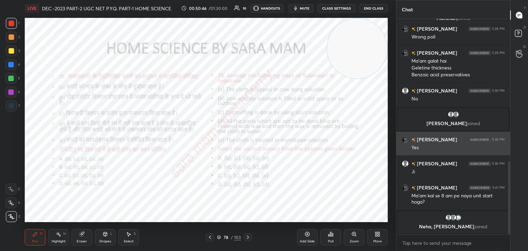
scroll to position [157, 112]
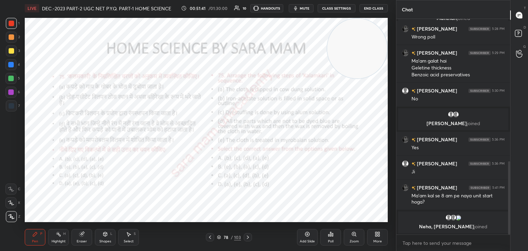
click at [244, 237] on div at bounding box center [248, 237] width 8 height 8
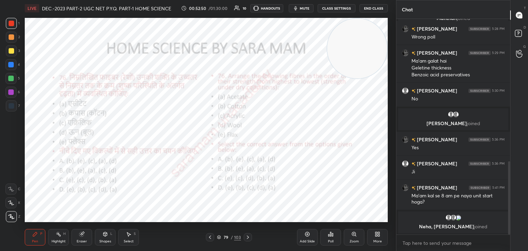
click at [324, 241] on div "Poll" at bounding box center [330, 237] width 21 height 17
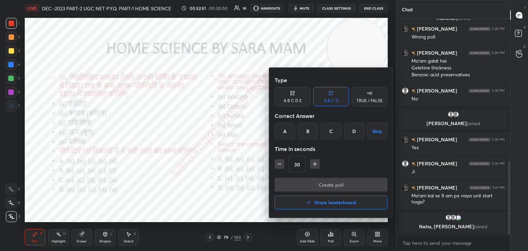
click at [347, 131] on div "D" at bounding box center [354, 131] width 20 height 17
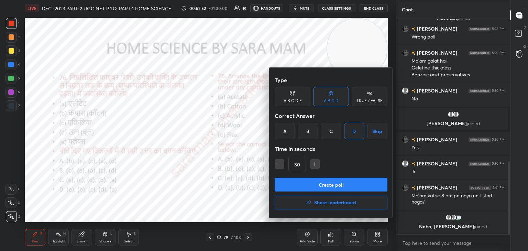
click at [306, 185] on button "Create poll" at bounding box center [331, 185] width 113 height 14
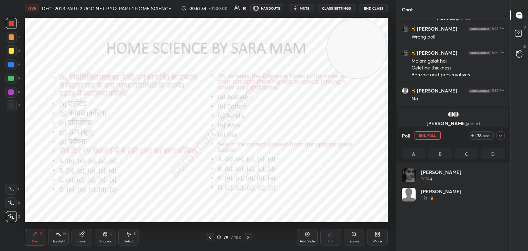
scroll to position [80, 101]
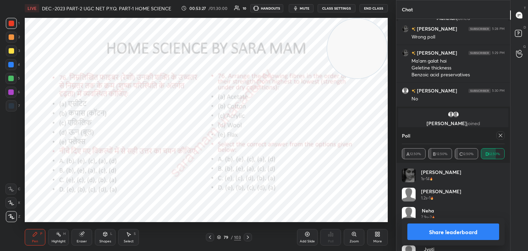
click at [505, 136] on div "Poll A 12.50% B 12.50% C 12.50% D 62.50%" at bounding box center [453, 145] width 114 height 36
click at [498, 138] on icon at bounding box center [501, 136] width 6 height 6
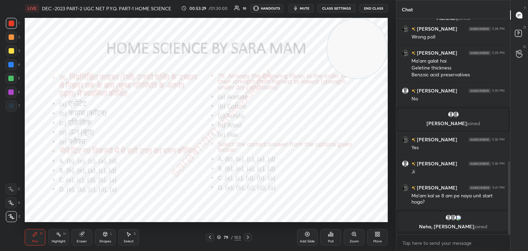
scroll to position [157, 112]
click at [248, 236] on icon at bounding box center [248, 238] width 6 height 6
click at [332, 242] on div "Poll" at bounding box center [331, 241] width 6 height 3
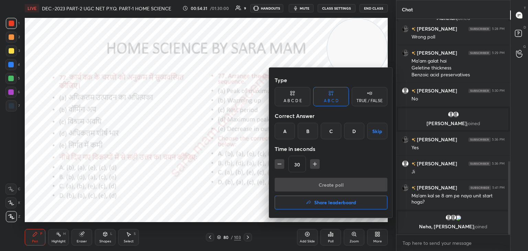
click at [292, 131] on div "A" at bounding box center [285, 131] width 20 height 17
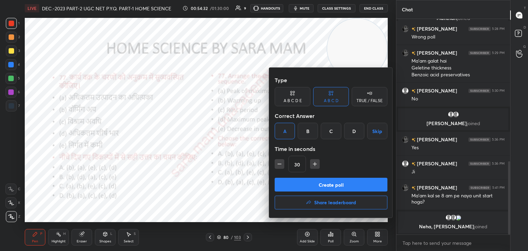
click at [328, 186] on button "Create poll" at bounding box center [331, 185] width 113 height 14
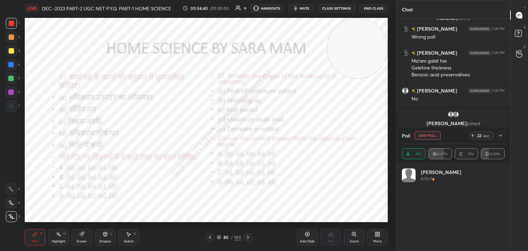
scroll to position [80, 101]
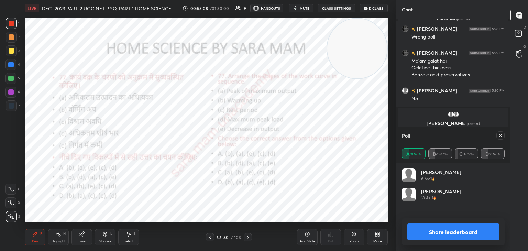
click at [498, 135] on icon at bounding box center [501, 136] width 6 height 6
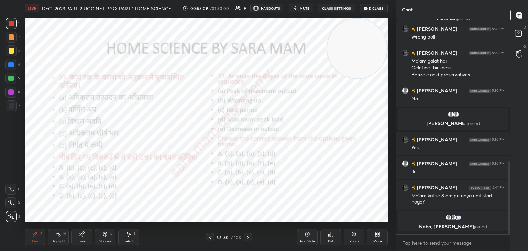
scroll to position [155, 112]
click at [246, 237] on icon at bounding box center [248, 238] width 6 height 6
click at [331, 237] on div "Poll" at bounding box center [330, 237] width 21 height 17
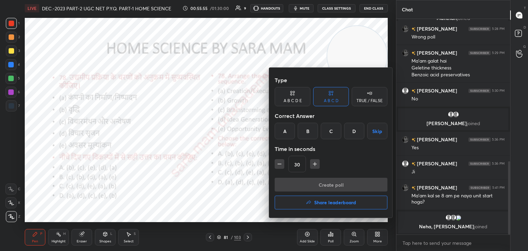
click at [336, 132] on div "C" at bounding box center [331, 131] width 20 height 17
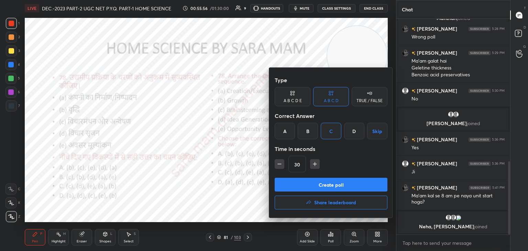
click at [331, 185] on button "Create poll" at bounding box center [331, 185] width 113 height 14
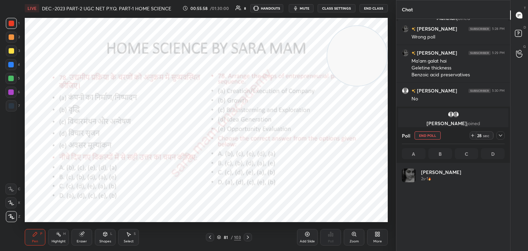
scroll to position [80, 101]
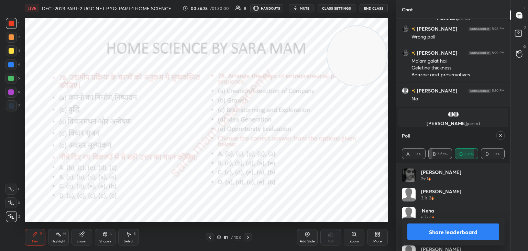
click at [499, 135] on icon at bounding box center [501, 136] width 6 height 6
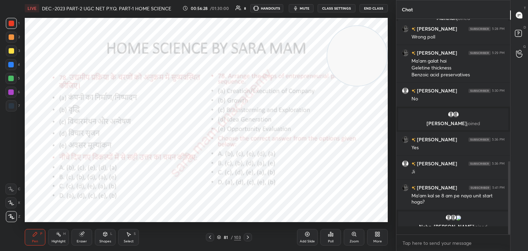
scroll to position [213, 112]
click at [246, 238] on icon at bounding box center [248, 238] width 6 height 6
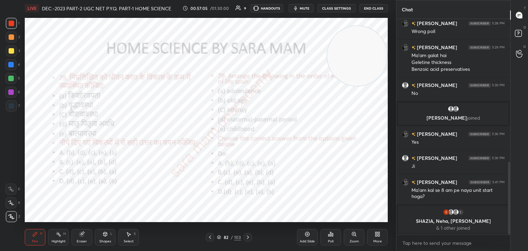
click at [331, 241] on div "Poll" at bounding box center [331, 241] width 6 height 3
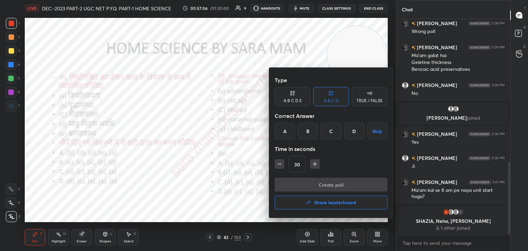
click at [351, 131] on div "D" at bounding box center [354, 131] width 20 height 17
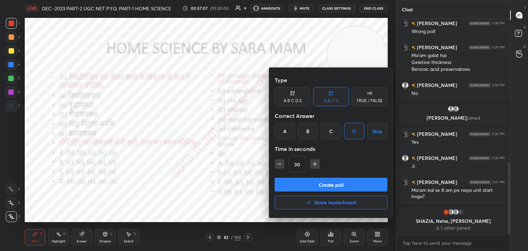
click at [326, 189] on button "Create poll" at bounding box center [331, 185] width 113 height 14
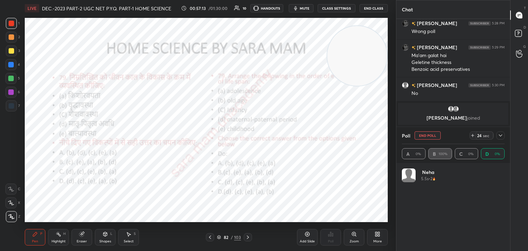
scroll to position [80, 101]
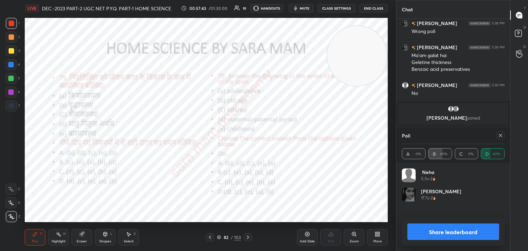
click at [497, 135] on div at bounding box center [501, 135] width 8 height 8
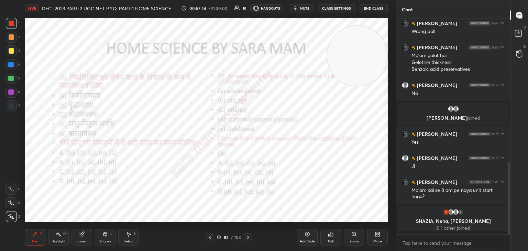
scroll to position [2, 2]
click at [250, 237] on div at bounding box center [248, 237] width 8 height 8
click at [326, 238] on div "Poll" at bounding box center [330, 237] width 21 height 17
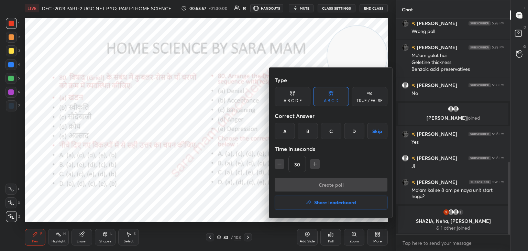
click at [357, 131] on div "D" at bounding box center [354, 131] width 20 height 17
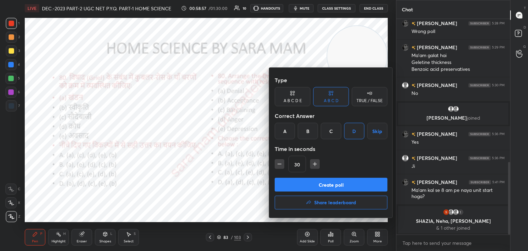
click at [329, 184] on button "Create poll" at bounding box center [331, 185] width 113 height 14
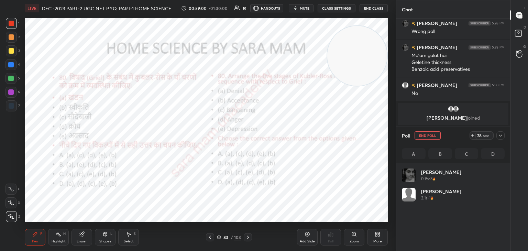
scroll to position [80, 101]
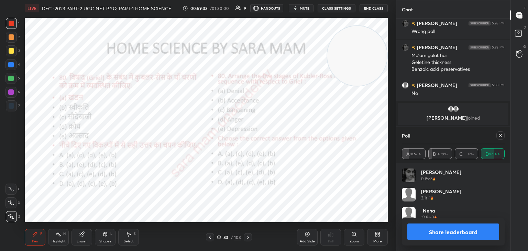
click at [499, 135] on icon at bounding box center [501, 136] width 6 height 6
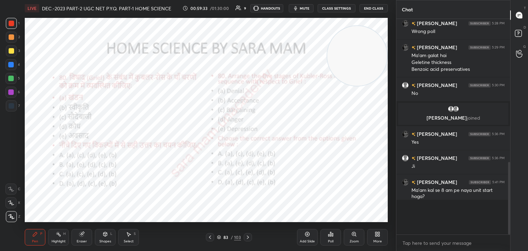
scroll to position [153, 112]
click at [248, 237] on icon at bounding box center [248, 238] width 6 height 6
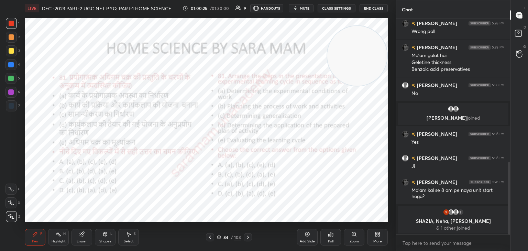
click at [330, 235] on icon at bounding box center [331, 234] width 6 height 6
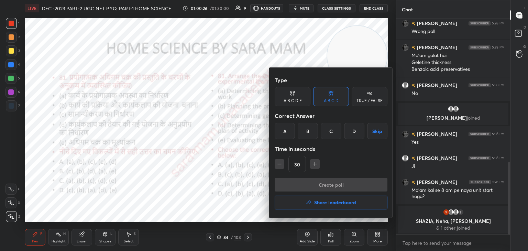
click at [332, 132] on div "C" at bounding box center [331, 131] width 20 height 17
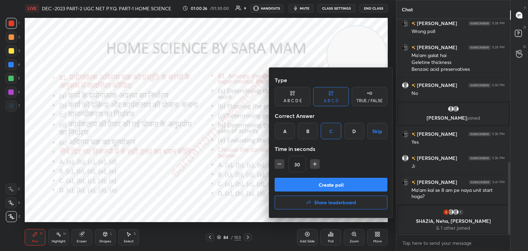
click at [314, 185] on button "Create poll" at bounding box center [331, 185] width 113 height 14
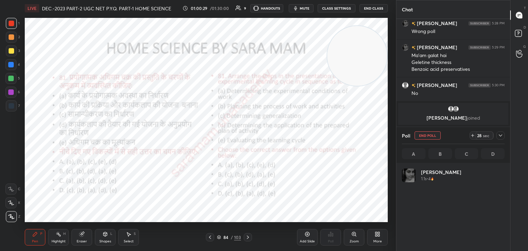
scroll to position [80, 101]
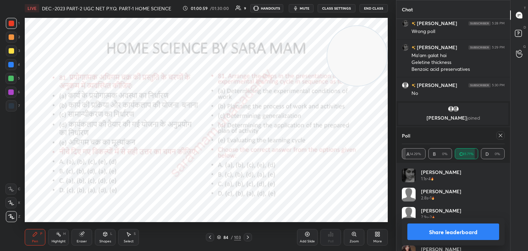
click at [443, 230] on button "Share leaderboard" at bounding box center [453, 232] width 92 height 17
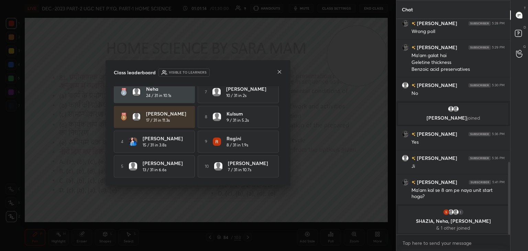
scroll to position [32, 0]
click at [279, 70] on icon at bounding box center [280, 72] width 6 height 6
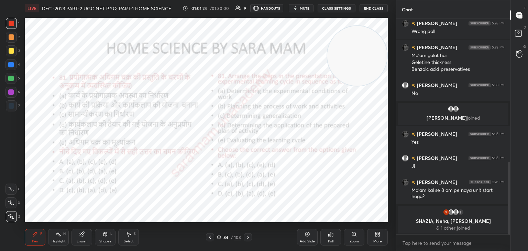
click at [249, 238] on icon at bounding box center [248, 238] width 6 height 6
click at [330, 238] on div "Poll" at bounding box center [330, 237] width 21 height 17
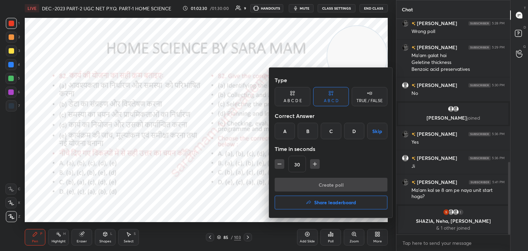
click at [336, 131] on div "C" at bounding box center [331, 131] width 20 height 17
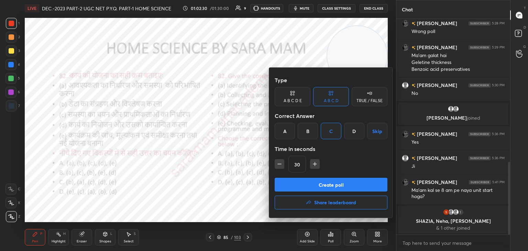
click at [328, 188] on button "Create poll" at bounding box center [331, 185] width 113 height 14
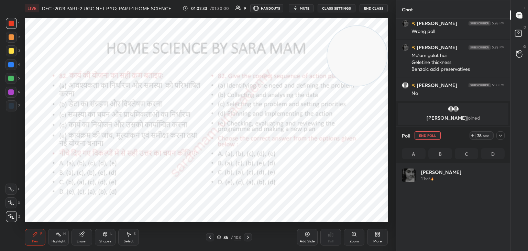
scroll to position [80, 101]
click at [435, 137] on button "End Poll" at bounding box center [428, 135] width 26 height 8
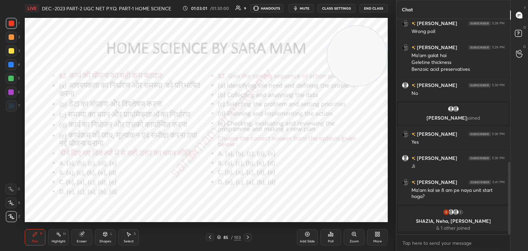
scroll to position [155, 112]
click at [248, 236] on icon at bounding box center [248, 238] width 6 height 6
click at [333, 240] on div "Poll" at bounding box center [331, 241] width 6 height 3
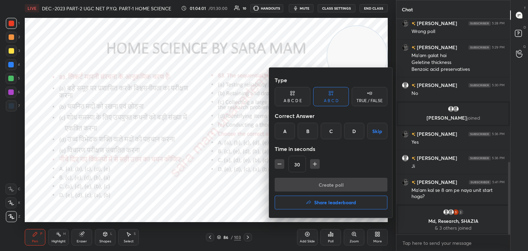
click at [308, 134] on div "B" at bounding box center [308, 131] width 20 height 17
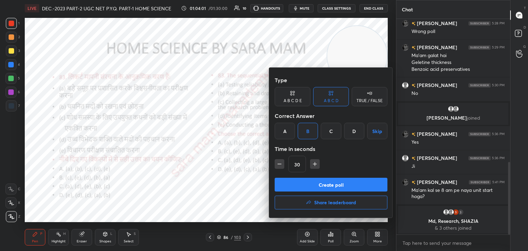
click at [331, 185] on button "Create poll" at bounding box center [331, 185] width 113 height 14
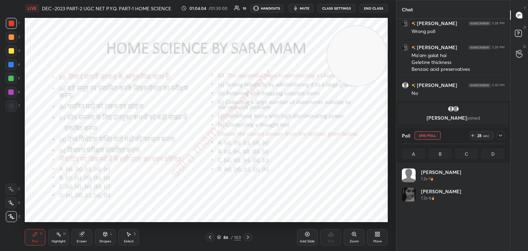
scroll to position [2, 2]
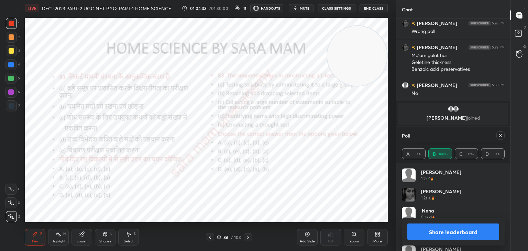
click at [503, 137] on icon at bounding box center [501, 136] width 6 height 6
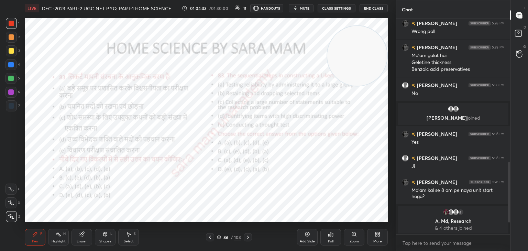
scroll to position [2, 2]
click at [247, 237] on icon at bounding box center [248, 238] width 6 height 6
click at [333, 239] on div "Poll" at bounding box center [330, 237] width 21 height 17
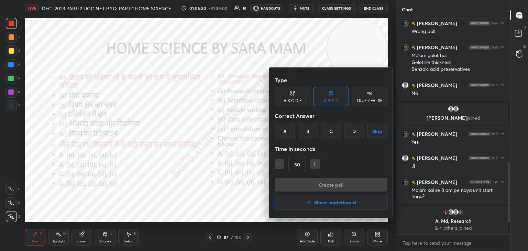
click at [338, 130] on div "C" at bounding box center [331, 131] width 20 height 17
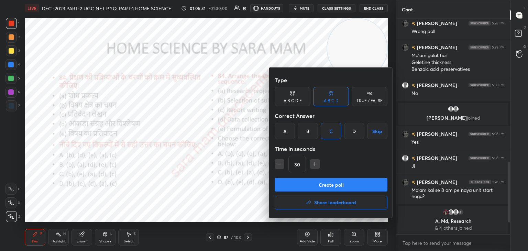
click at [337, 184] on button "Create poll" at bounding box center [331, 185] width 113 height 14
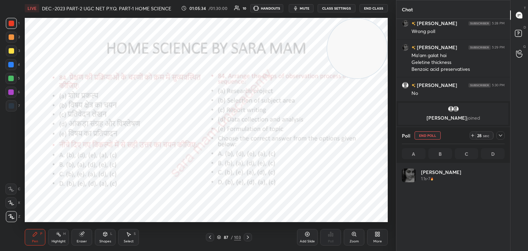
scroll to position [80, 101]
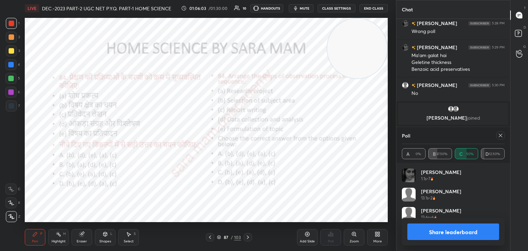
click at [503, 135] on div at bounding box center [501, 135] width 8 height 8
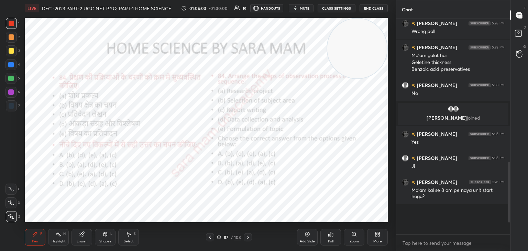
scroll to position [2, 2]
click at [249, 238] on icon at bounding box center [248, 238] width 6 height 6
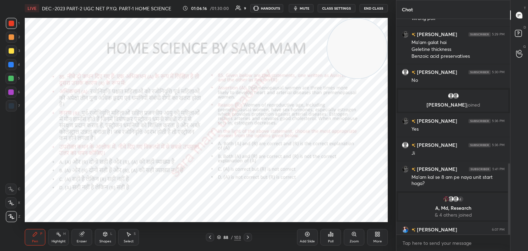
scroll to position [437, 0]
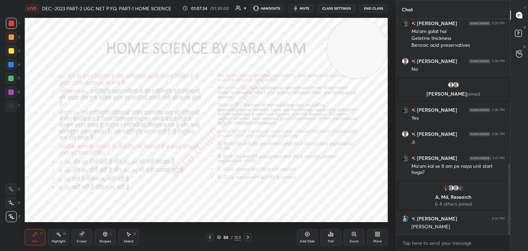
click at [330, 236] on icon at bounding box center [330, 234] width 1 height 4
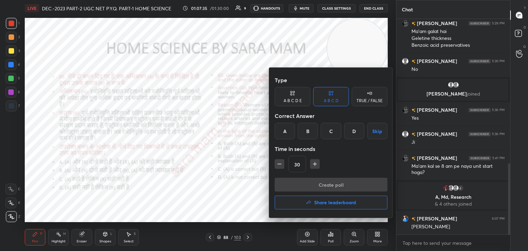
click at [282, 135] on div "A" at bounding box center [285, 131] width 20 height 17
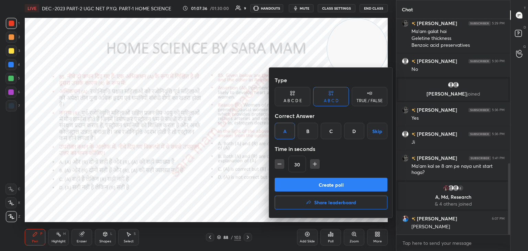
click at [323, 189] on button "Create poll" at bounding box center [331, 185] width 113 height 14
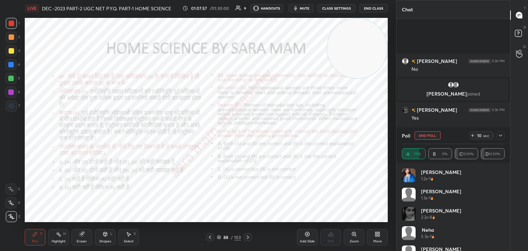
scroll to position [497, 0]
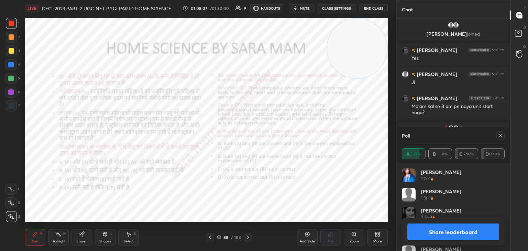
click at [502, 136] on icon at bounding box center [501, 136] width 6 height 6
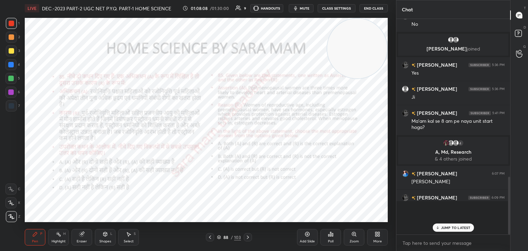
scroll to position [155, 112]
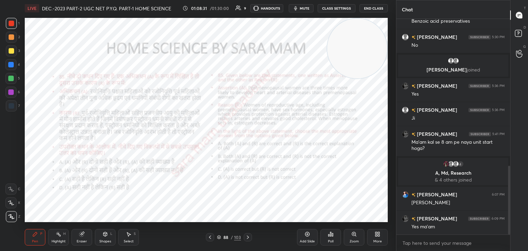
click at [248, 238] on icon at bounding box center [248, 238] width 6 height 6
click at [328, 234] on icon at bounding box center [331, 234] width 6 height 6
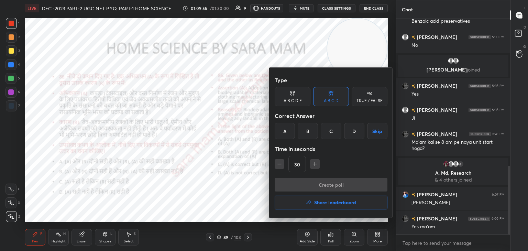
click at [333, 132] on div "C" at bounding box center [331, 131] width 20 height 17
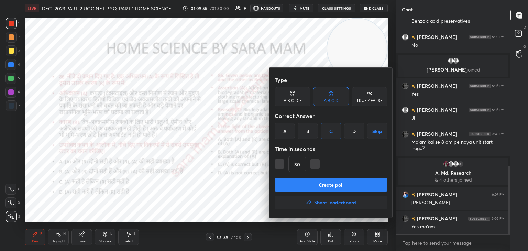
click at [332, 181] on button "Create poll" at bounding box center [331, 185] width 113 height 14
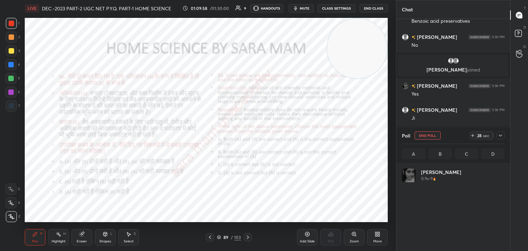
scroll to position [80, 101]
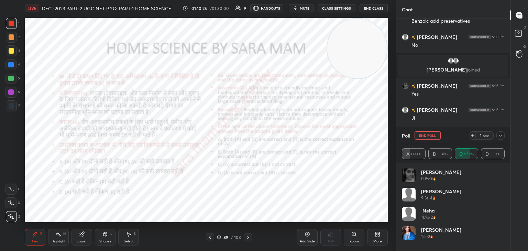
click at [248, 237] on icon at bounding box center [248, 238] width 6 height 6
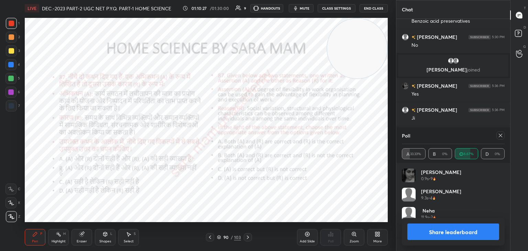
click at [502, 136] on icon at bounding box center [501, 136] width 6 height 6
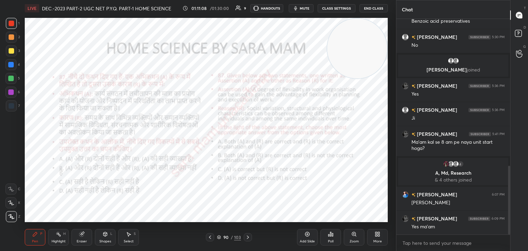
scroll to position [477, 0]
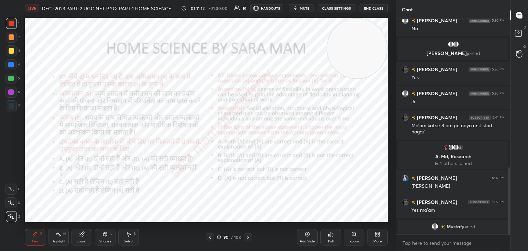
click at [324, 237] on div "Poll" at bounding box center [330, 237] width 21 height 17
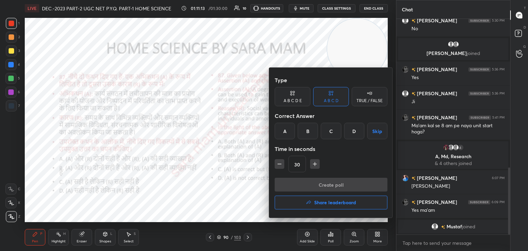
click at [294, 133] on div "A" at bounding box center [285, 131] width 20 height 17
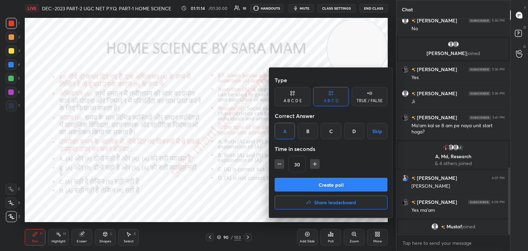
click at [331, 186] on button "Create poll" at bounding box center [331, 185] width 113 height 14
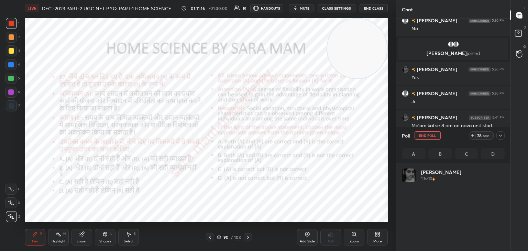
scroll to position [80, 101]
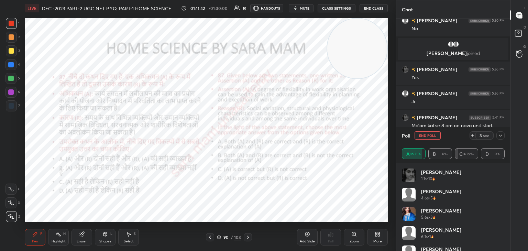
click at [425, 138] on button "End Poll" at bounding box center [428, 135] width 26 height 8
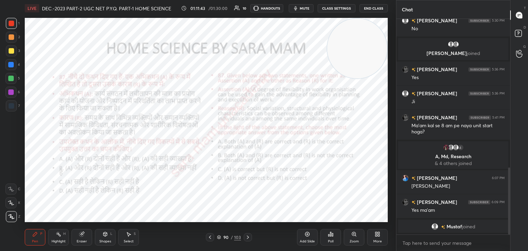
scroll to position [214, 112]
click at [242, 237] on div "90 / 103" at bounding box center [229, 237] width 46 height 8
click at [248, 238] on icon at bounding box center [248, 238] width 6 height 6
click at [333, 238] on div "Poll" at bounding box center [330, 237] width 21 height 17
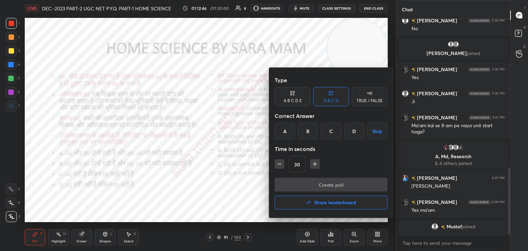
click at [288, 137] on div "A" at bounding box center [285, 131] width 20 height 17
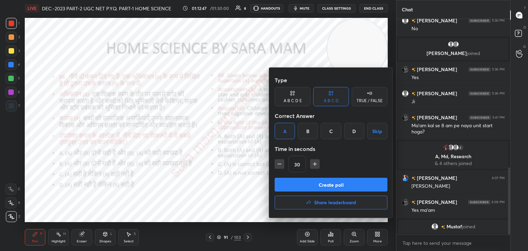
click at [311, 189] on button "Create poll" at bounding box center [331, 185] width 113 height 14
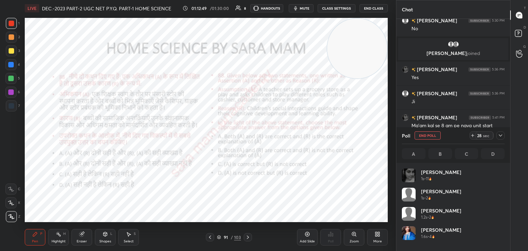
scroll to position [80, 101]
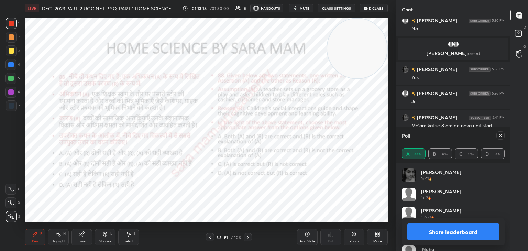
click at [502, 137] on icon at bounding box center [501, 136] width 6 height 6
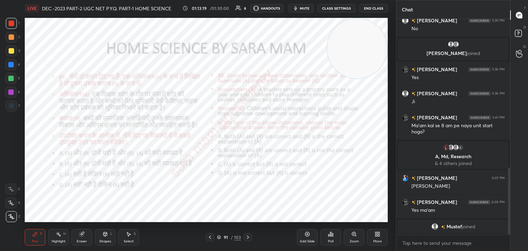
scroll to position [157, 112]
click at [246, 237] on icon at bounding box center [248, 238] width 6 height 6
click at [338, 243] on div "Poll" at bounding box center [330, 237] width 21 height 17
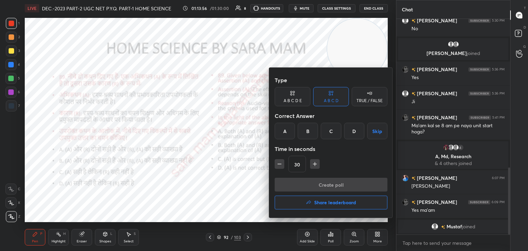
click at [287, 134] on div "A" at bounding box center [285, 131] width 20 height 17
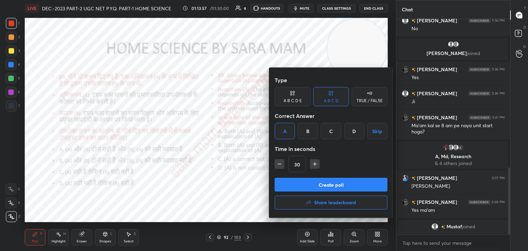
click at [325, 185] on button "Create poll" at bounding box center [331, 185] width 113 height 14
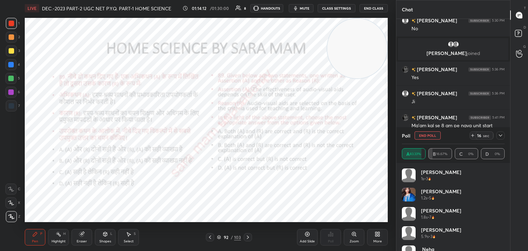
scroll to position [521, 0]
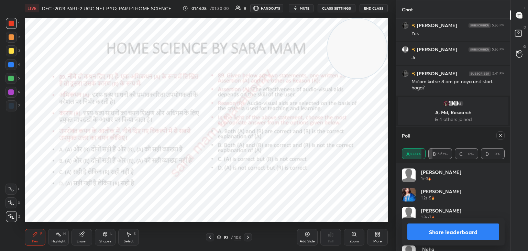
click at [505, 138] on div "Poll A 83.33% B 16.67% C 0% D 0%" at bounding box center [453, 145] width 114 height 36
click at [495, 136] on div at bounding box center [499, 135] width 11 height 8
click at [496, 137] on div at bounding box center [499, 135] width 11 height 8
click at [496, 136] on div at bounding box center [499, 135] width 11 height 8
click at [500, 136] on icon at bounding box center [500, 135] width 3 height 3
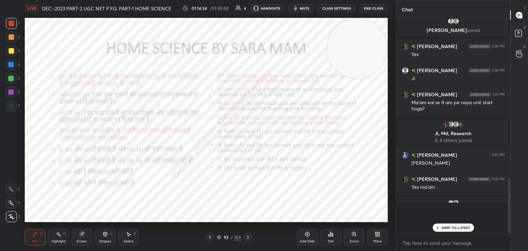
scroll to position [157, 112]
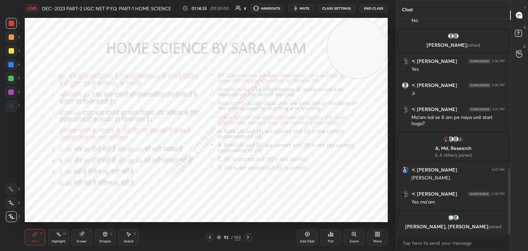
click at [246, 237] on icon at bounding box center [248, 238] width 6 height 6
click at [336, 240] on div "Poll" at bounding box center [330, 237] width 21 height 17
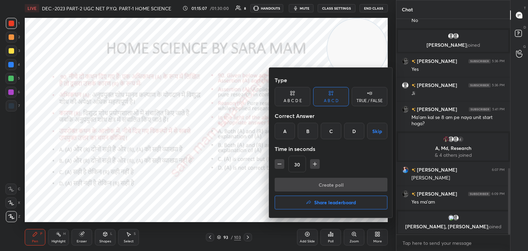
click at [353, 130] on div "D" at bounding box center [354, 131] width 20 height 17
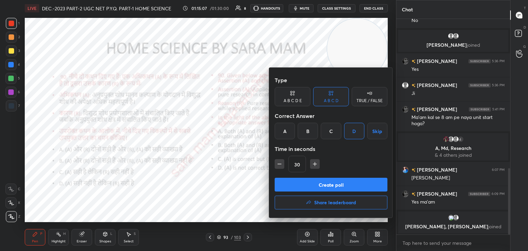
click at [341, 186] on button "Create poll" at bounding box center [331, 185] width 113 height 14
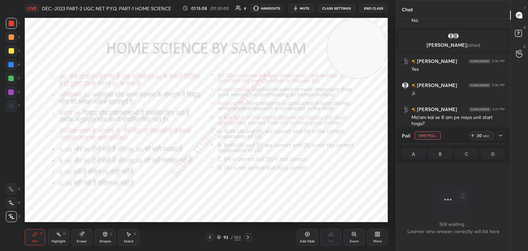
scroll to position [121, 112]
click at [430, 135] on button "End Poll" at bounding box center [428, 135] width 26 height 8
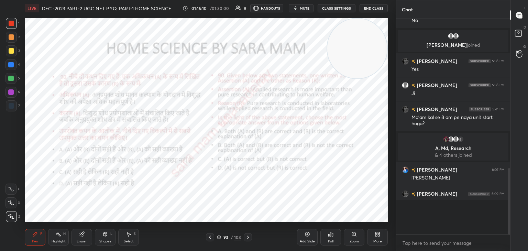
scroll to position [127, 112]
click at [327, 237] on div "Poll" at bounding box center [330, 237] width 21 height 17
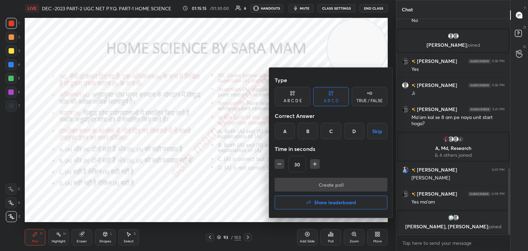
click at [305, 131] on div "B" at bounding box center [308, 131] width 20 height 17
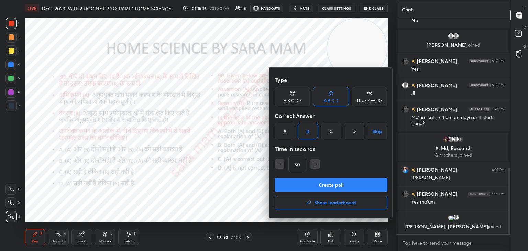
click at [320, 182] on button "Create poll" at bounding box center [331, 185] width 113 height 14
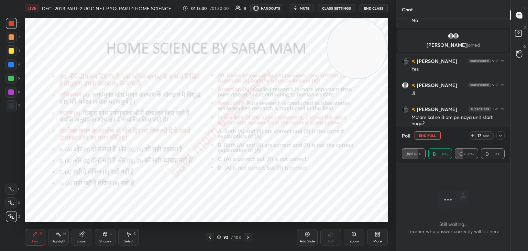
click at [436, 135] on button "End Poll" at bounding box center [428, 135] width 26 height 8
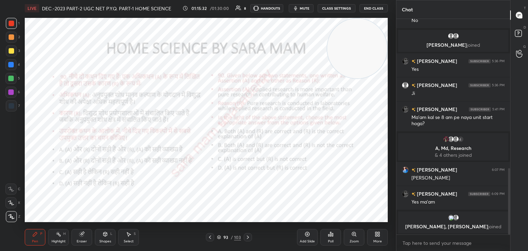
click at [331, 237] on div "Poll" at bounding box center [330, 237] width 21 height 17
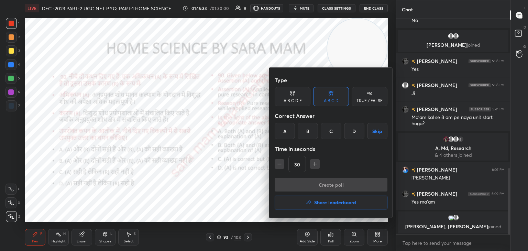
click at [291, 132] on div "A" at bounding box center [285, 131] width 20 height 17
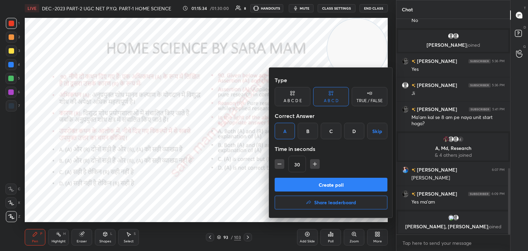
click at [324, 184] on button "Create poll" at bounding box center [331, 185] width 113 height 14
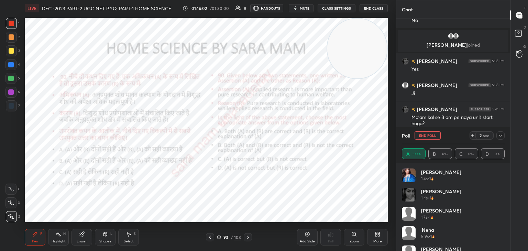
click at [250, 237] on icon at bounding box center [248, 238] width 6 height 6
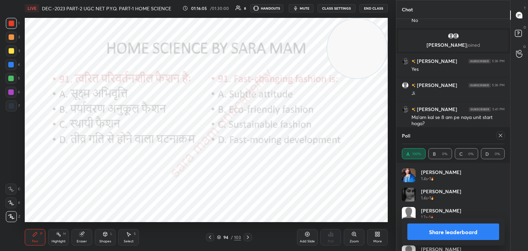
click at [506, 136] on div "Poll A 100% B 0% C 0% D 0%" at bounding box center [453, 145] width 114 height 36
click at [498, 137] on icon at bounding box center [501, 136] width 6 height 6
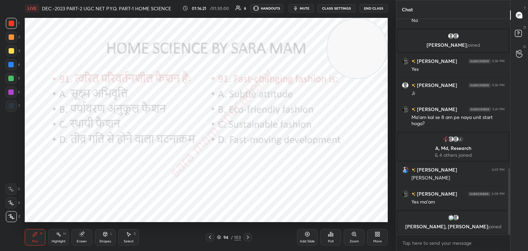
click at [327, 239] on div "Poll" at bounding box center [330, 237] width 21 height 17
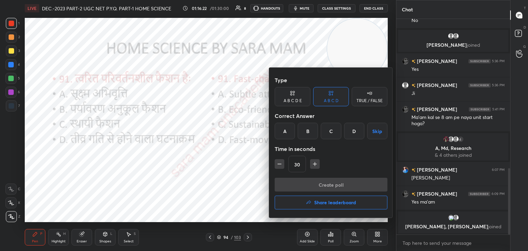
click at [352, 133] on div "D" at bounding box center [354, 131] width 20 height 17
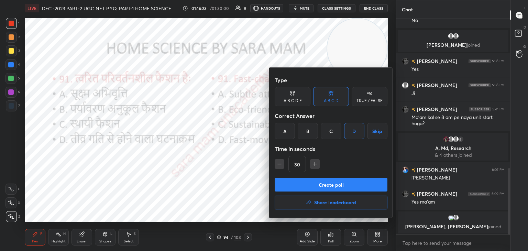
click at [338, 185] on button "Create poll" at bounding box center [331, 185] width 113 height 14
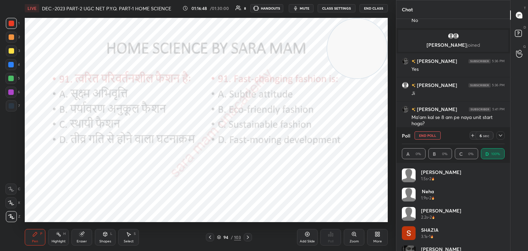
click at [431, 136] on button "End Poll" at bounding box center [428, 135] width 26 height 8
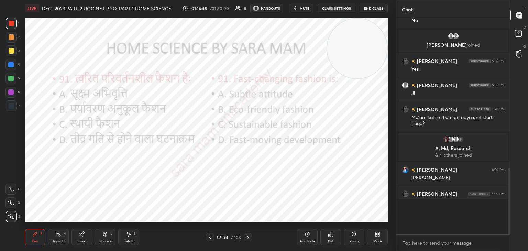
scroll to position [155, 112]
click at [249, 240] on icon at bounding box center [248, 238] width 6 height 6
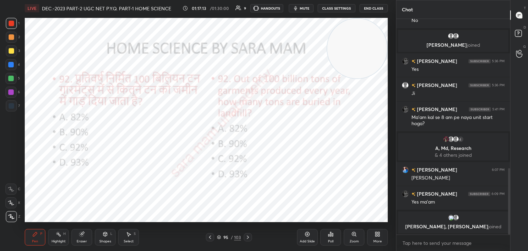
click at [328, 242] on div "Poll" at bounding box center [331, 241] width 6 height 3
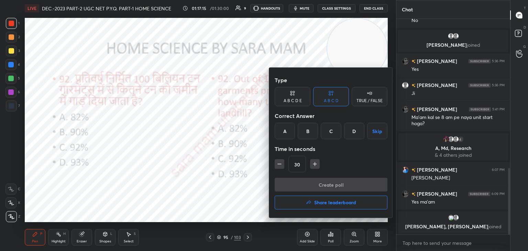
click at [336, 128] on div "C" at bounding box center [331, 131] width 20 height 17
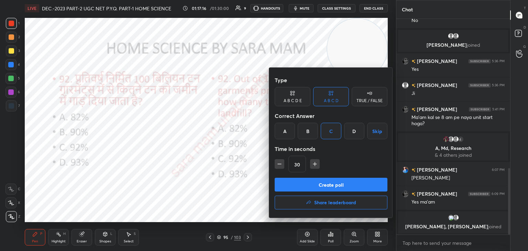
click at [327, 185] on button "Create poll" at bounding box center [331, 185] width 113 height 14
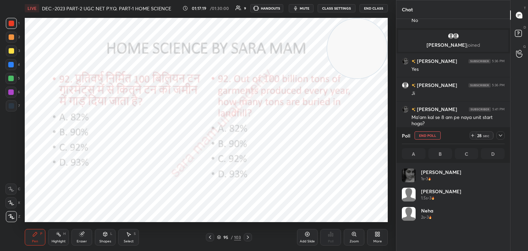
scroll to position [80, 101]
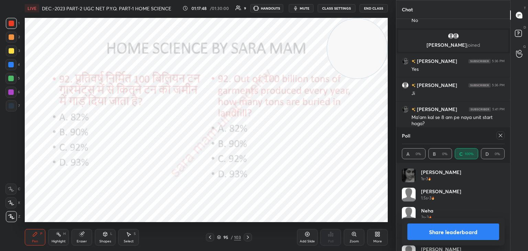
click at [497, 138] on div at bounding box center [501, 135] width 8 height 8
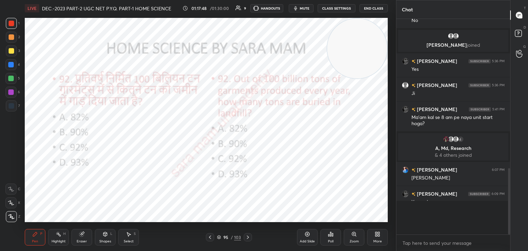
scroll to position [153, 112]
click at [246, 237] on icon at bounding box center [248, 238] width 6 height 6
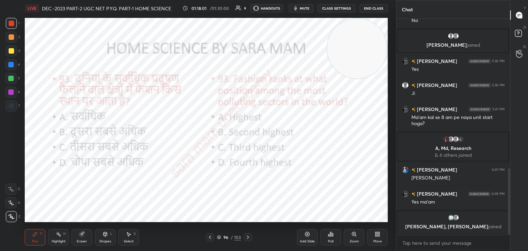
click at [330, 238] on div "Poll" at bounding box center [330, 237] width 21 height 17
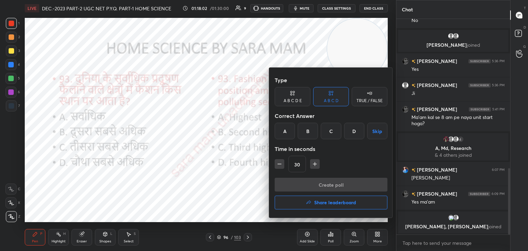
click at [314, 133] on div "B" at bounding box center [308, 131] width 20 height 17
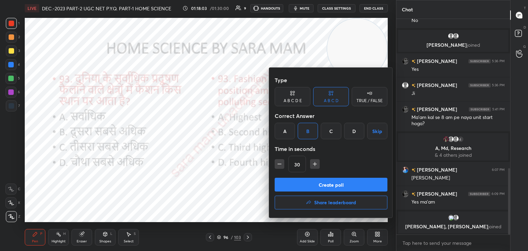
click at [335, 189] on button "Create poll" at bounding box center [331, 185] width 113 height 14
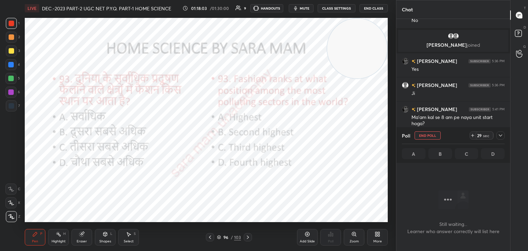
scroll to position [2, 2]
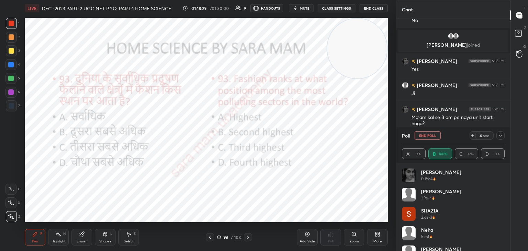
click at [433, 137] on button "End Poll" at bounding box center [428, 135] width 26 height 8
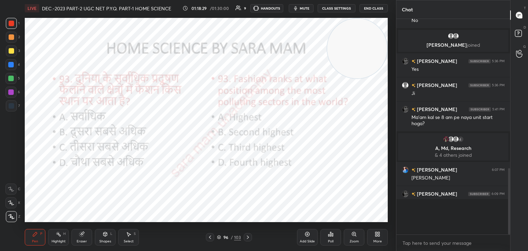
scroll to position [0, 0]
click at [247, 240] on icon at bounding box center [248, 238] width 6 height 6
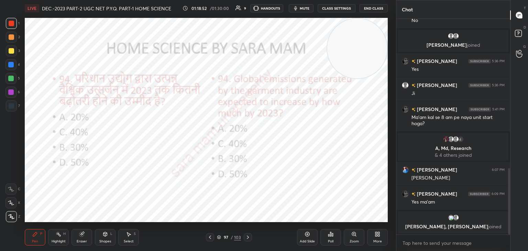
click at [333, 240] on div "Poll" at bounding box center [331, 241] width 6 height 3
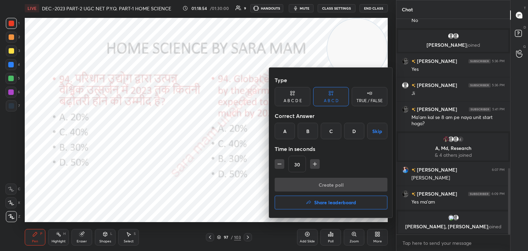
click at [357, 132] on div "D" at bounding box center [354, 131] width 20 height 17
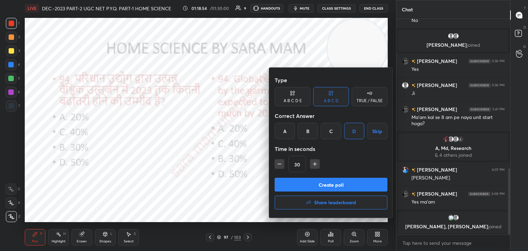
click at [344, 186] on button "Create poll" at bounding box center [331, 185] width 113 height 14
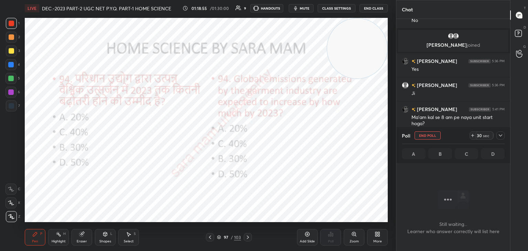
scroll to position [2, 2]
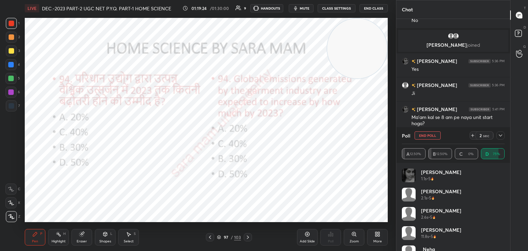
click at [433, 135] on button "End Poll" at bounding box center [428, 135] width 26 height 8
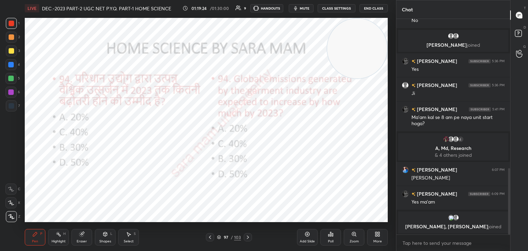
scroll to position [157, 112]
click at [247, 237] on icon at bounding box center [248, 238] width 6 height 6
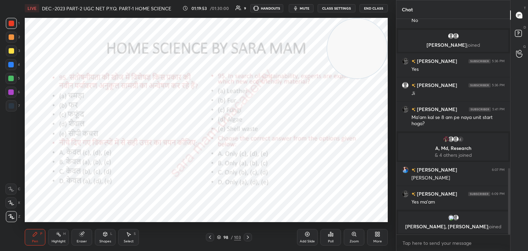
click at [326, 241] on div "Poll" at bounding box center [330, 237] width 21 height 17
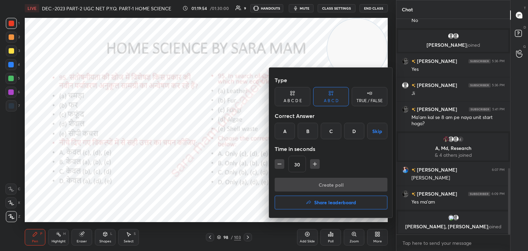
click at [282, 134] on div "A" at bounding box center [285, 131] width 20 height 17
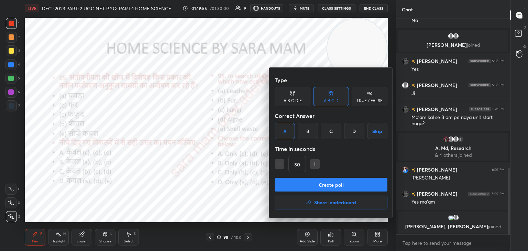
click at [319, 187] on button "Create poll" at bounding box center [331, 185] width 113 height 14
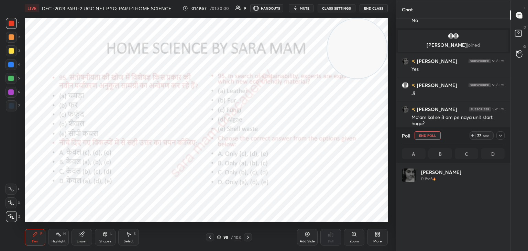
scroll to position [80, 101]
click at [436, 139] on button "End Poll" at bounding box center [428, 135] width 26 height 8
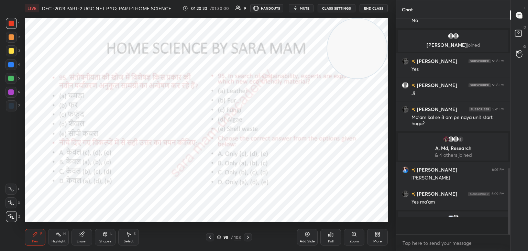
scroll to position [2, 2]
click at [247, 237] on icon at bounding box center [248, 238] width 6 height 6
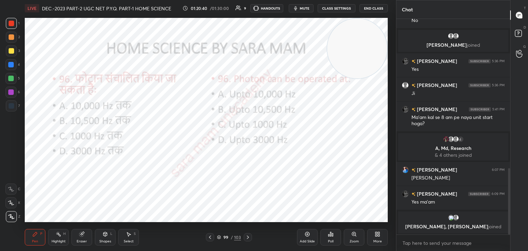
click at [327, 235] on div "Poll" at bounding box center [330, 237] width 21 height 17
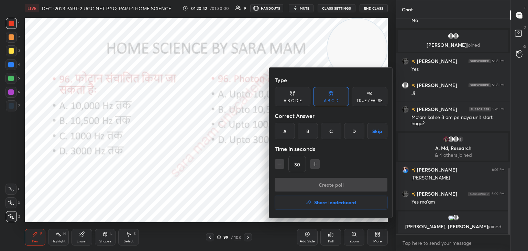
click at [333, 135] on div "C" at bounding box center [331, 131] width 20 height 17
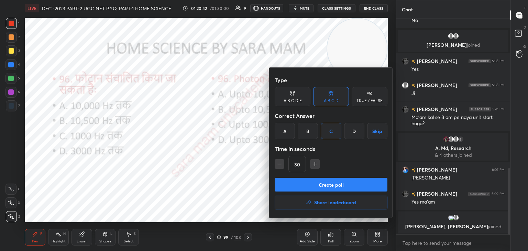
click at [318, 179] on button "Create poll" at bounding box center [331, 185] width 113 height 14
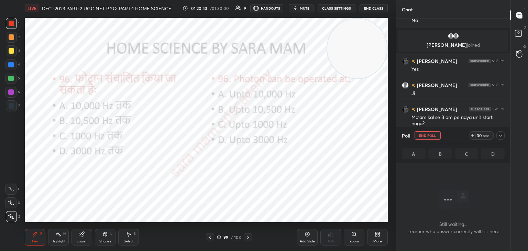
scroll to position [2, 2]
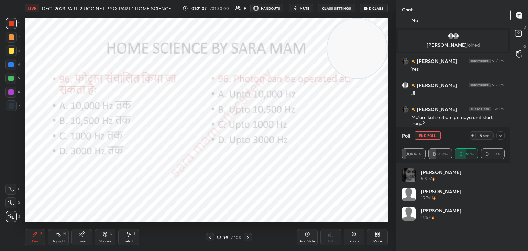
click at [437, 135] on button "End Poll" at bounding box center [428, 135] width 26 height 8
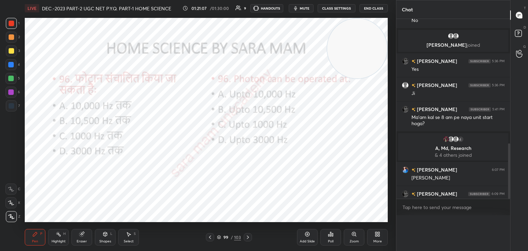
scroll to position [135, 112]
click at [249, 236] on icon at bounding box center [248, 238] width 6 height 6
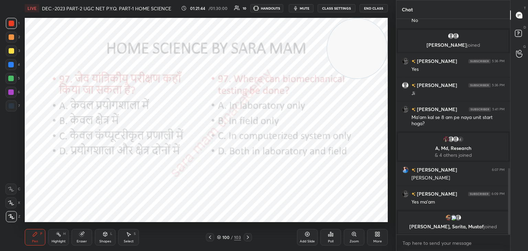
click at [330, 236] on icon at bounding box center [330, 234] width 1 height 4
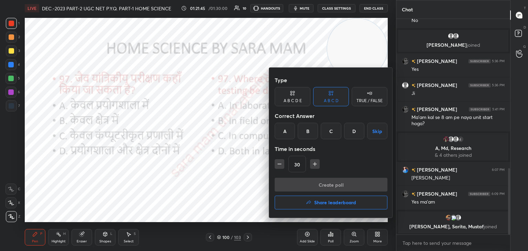
click at [355, 131] on div "D" at bounding box center [354, 131] width 20 height 17
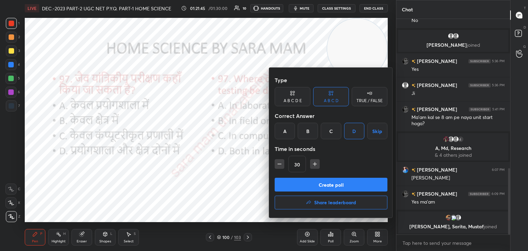
click at [312, 183] on button "Create poll" at bounding box center [331, 185] width 113 height 14
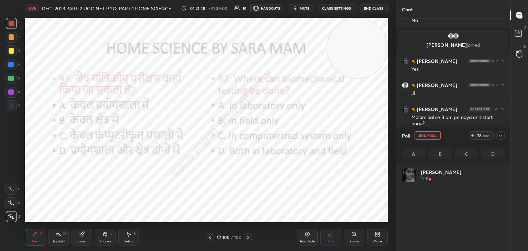
scroll to position [80, 101]
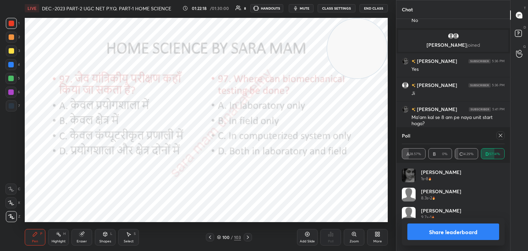
click at [502, 135] on icon at bounding box center [501, 136] width 6 height 6
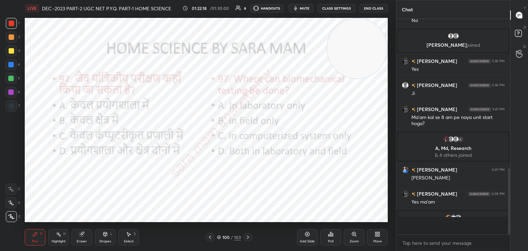
scroll to position [153, 112]
click at [250, 237] on icon at bounding box center [248, 238] width 6 height 6
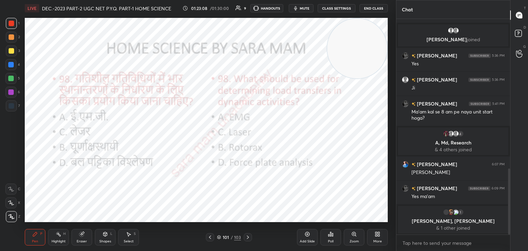
scroll to position [481, 0]
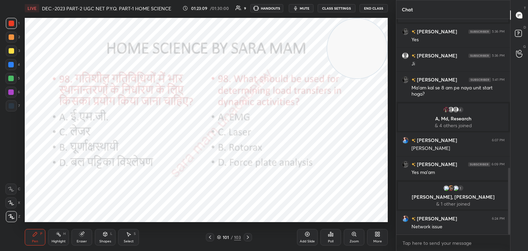
click at [336, 237] on div "Poll" at bounding box center [330, 237] width 21 height 17
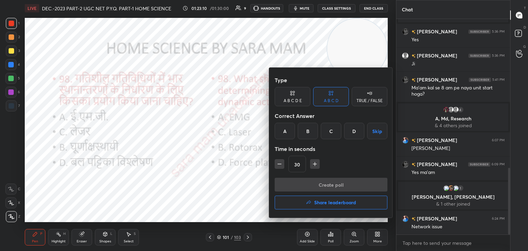
click at [357, 130] on div "D" at bounding box center [354, 131] width 20 height 17
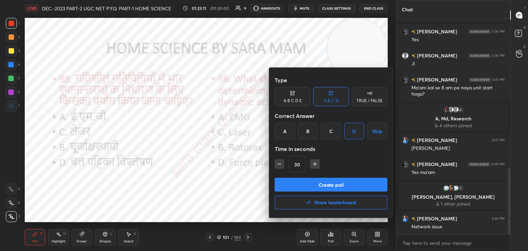
click at [323, 184] on button "Create poll" at bounding box center [331, 185] width 113 height 14
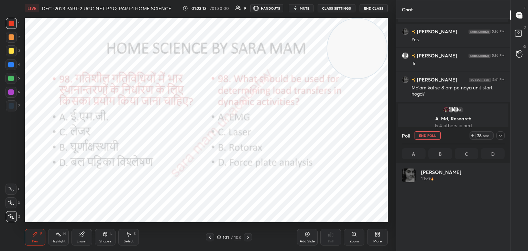
scroll to position [80, 101]
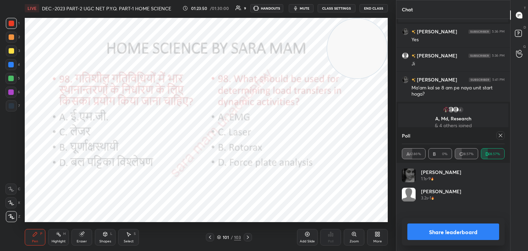
click at [501, 135] on icon at bounding box center [501, 136] width 6 height 6
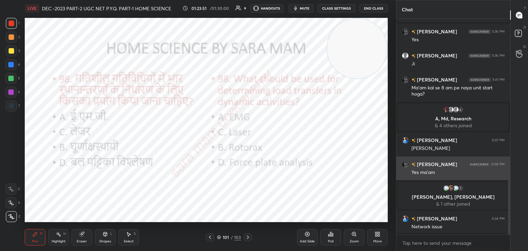
scroll to position [2, 2]
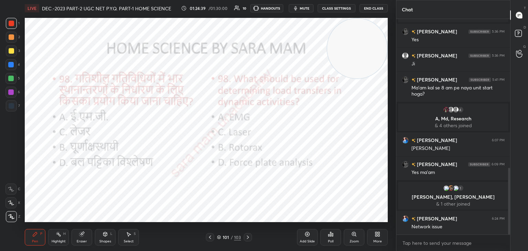
click at [249, 237] on icon at bounding box center [248, 238] width 6 height 6
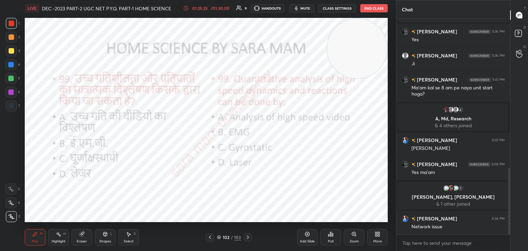
click at [339, 239] on div "Poll" at bounding box center [330, 237] width 21 height 17
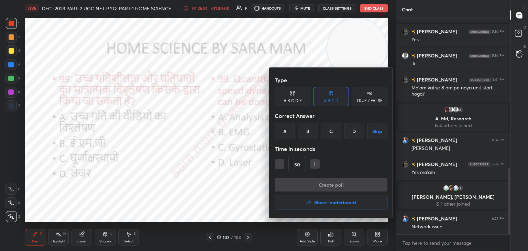
click at [285, 135] on div "A" at bounding box center [285, 131] width 20 height 17
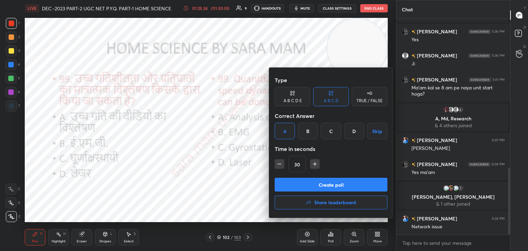
click at [332, 192] on div "Create poll Share leaderboard" at bounding box center [331, 195] width 113 height 34
click at [334, 190] on button "Create poll" at bounding box center [331, 185] width 113 height 14
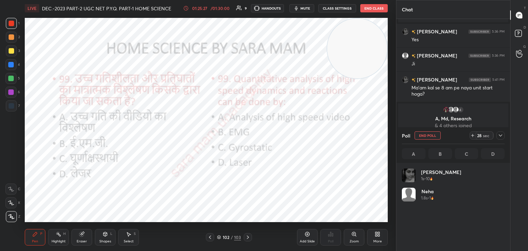
scroll to position [80, 101]
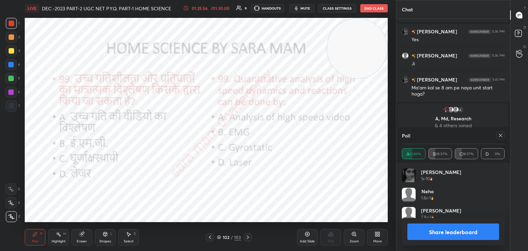
click at [459, 230] on button "Share leaderboard" at bounding box center [453, 232] width 92 height 17
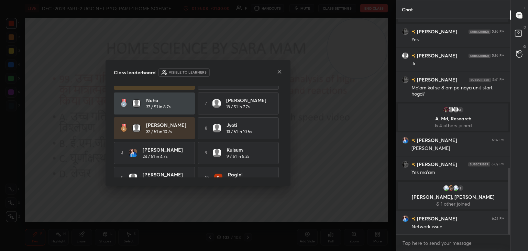
scroll to position [32, 0]
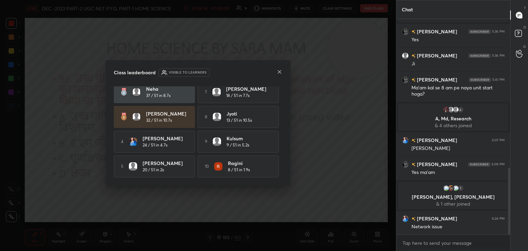
click at [283, 72] on div "Class leaderboard Visible to learners [PERSON_NAME] 45 / 51 in 2.5s 6 [PERSON_N…" at bounding box center [198, 123] width 185 height 126
click at [278, 73] on icon at bounding box center [280, 72] width 6 height 6
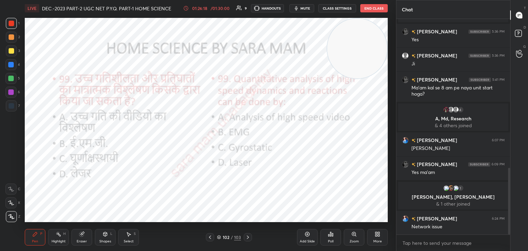
click at [247, 236] on icon at bounding box center [248, 237] width 2 height 3
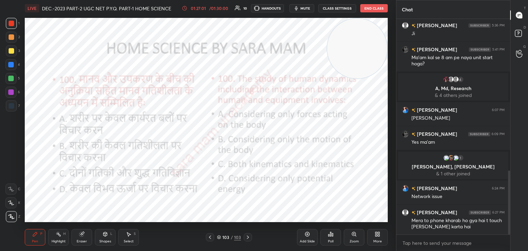
scroll to position [527, 0]
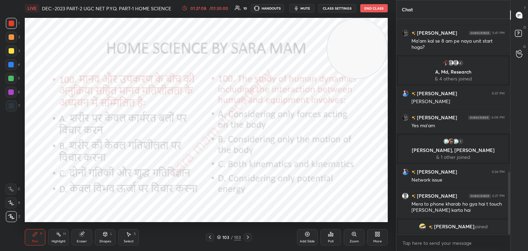
click at [334, 242] on div "Poll" at bounding box center [330, 237] width 21 height 17
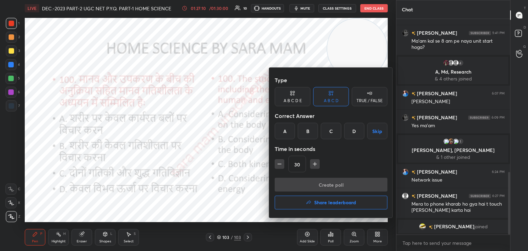
click at [332, 135] on div "C" at bounding box center [331, 131] width 20 height 17
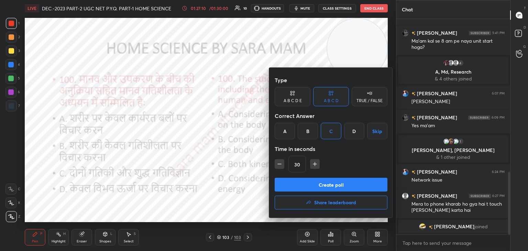
click at [338, 187] on button "Create poll" at bounding box center [331, 185] width 113 height 14
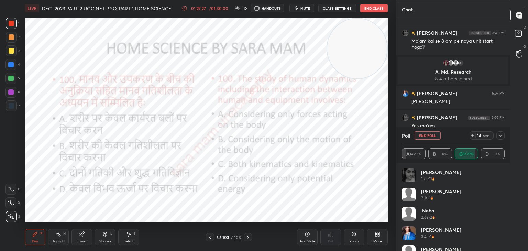
scroll to position [571, 0]
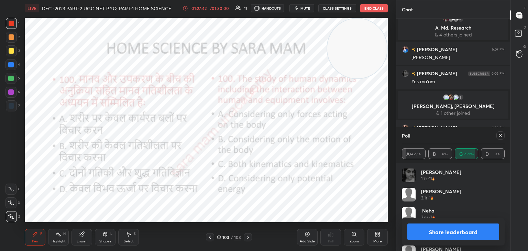
click at [450, 233] on button "Share leaderboard" at bounding box center [453, 232] width 92 height 17
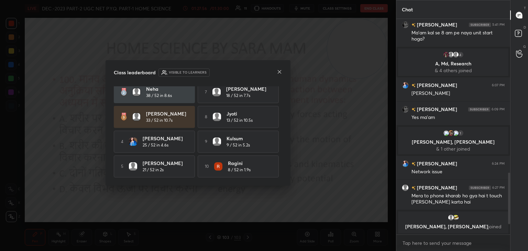
scroll to position [32, 0]
click at [279, 73] on icon at bounding box center [279, 71] width 3 height 3
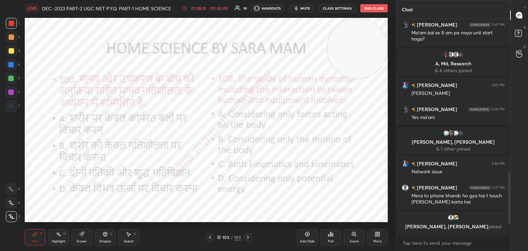
scroll to position [540, 0]
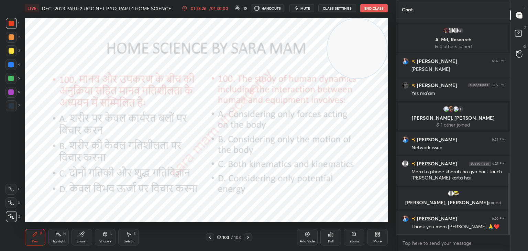
click at [308, 238] on div "Add Slide" at bounding box center [307, 237] width 21 height 17
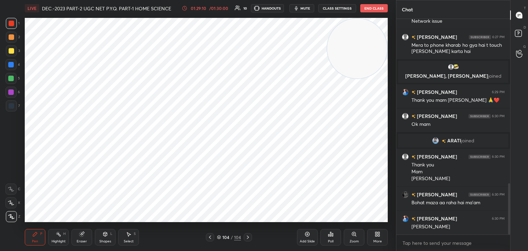
scroll to position [690, 0]
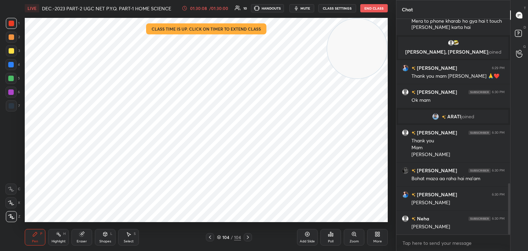
click at [379, 9] on button "End Class" at bounding box center [374, 8] width 28 height 8
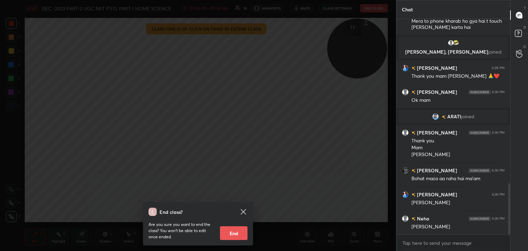
click at [238, 232] on button "End" at bounding box center [234, 233] width 28 height 14
type textarea "x"
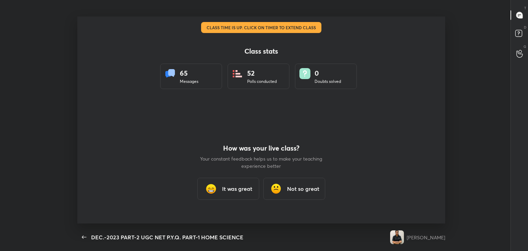
scroll to position [0, 0]
click at [231, 191] on h3 "It was great" at bounding box center [237, 189] width 30 height 8
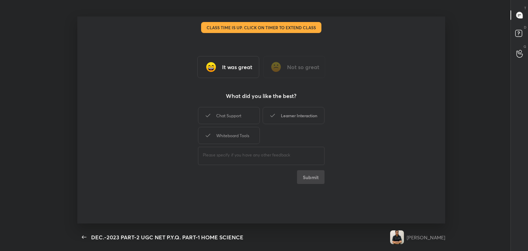
click at [231, 114] on div "Chat Support" at bounding box center [229, 115] width 62 height 17
click at [310, 116] on div "Learner Interaction" at bounding box center [294, 115] width 62 height 17
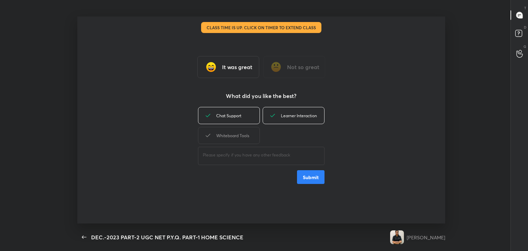
click at [227, 137] on div "Whiteboard Tools" at bounding box center [229, 135] width 62 height 17
click at [310, 179] on button "Submit" at bounding box center [311, 177] width 28 height 14
